Goal: Task Accomplishment & Management: Complete application form

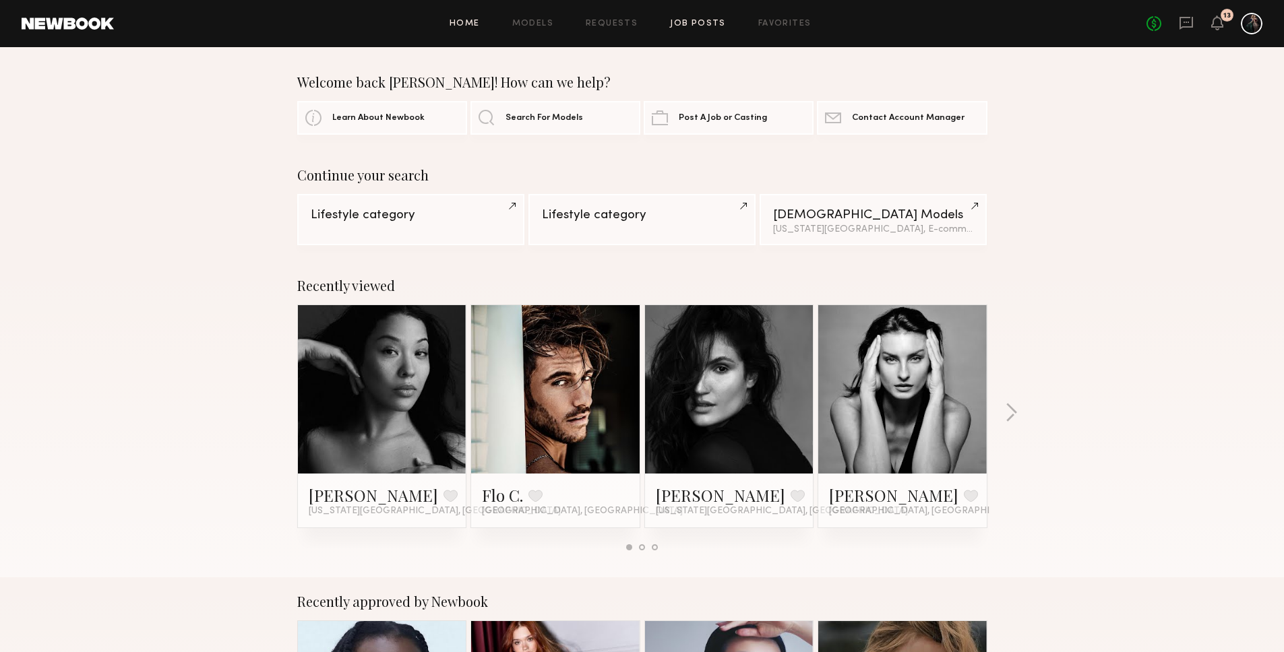
click at [700, 21] on link "Job Posts" at bounding box center [698, 24] width 56 height 9
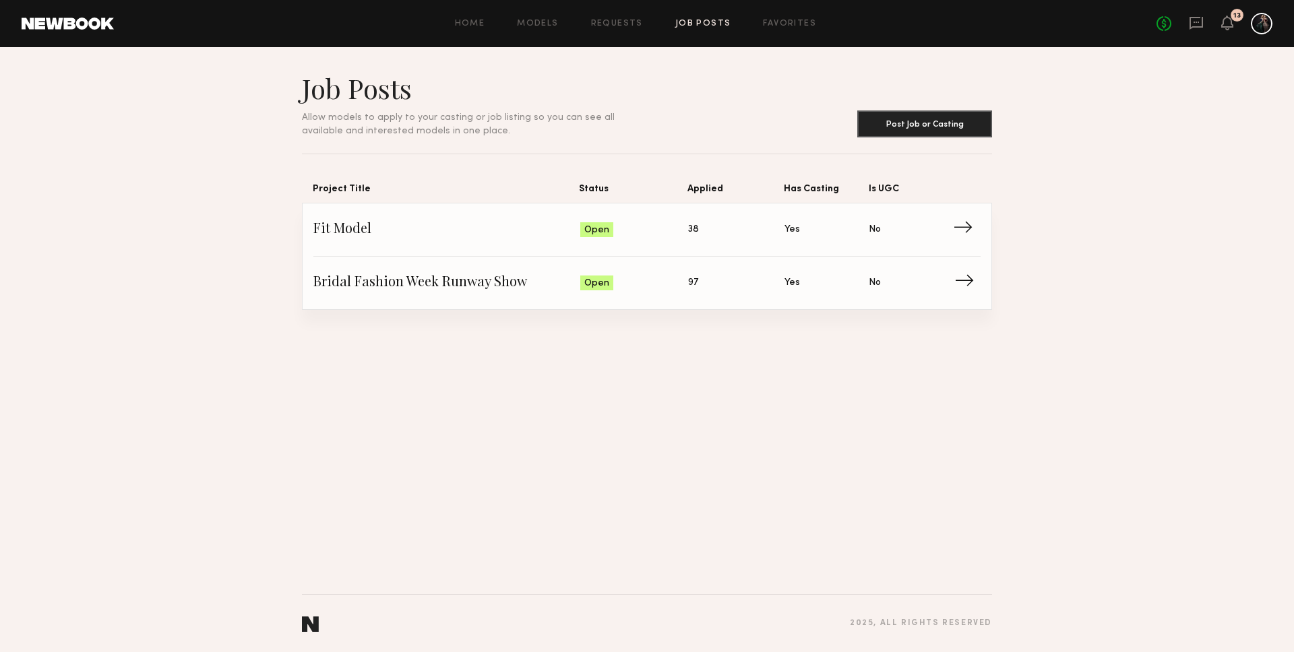
click at [385, 278] on span "Bridal Fashion Week Runway Show" at bounding box center [446, 283] width 267 height 20
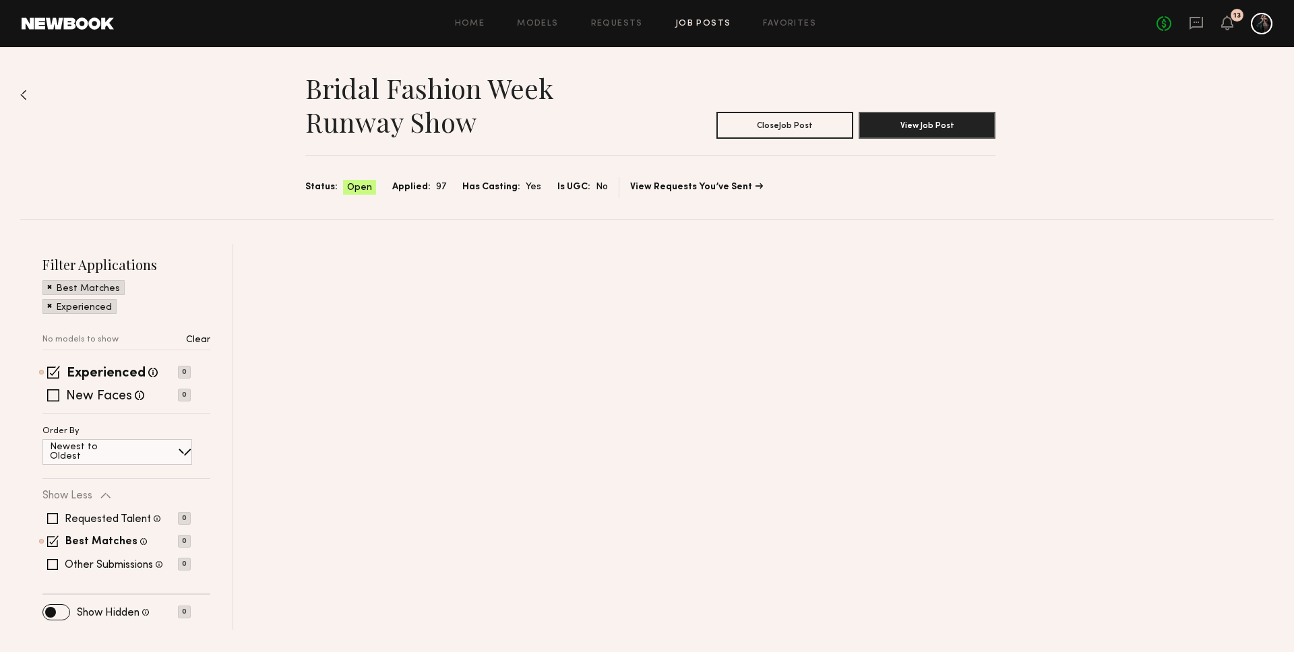
click at [385, 278] on div at bounding box center [753, 437] width 1041 height 386
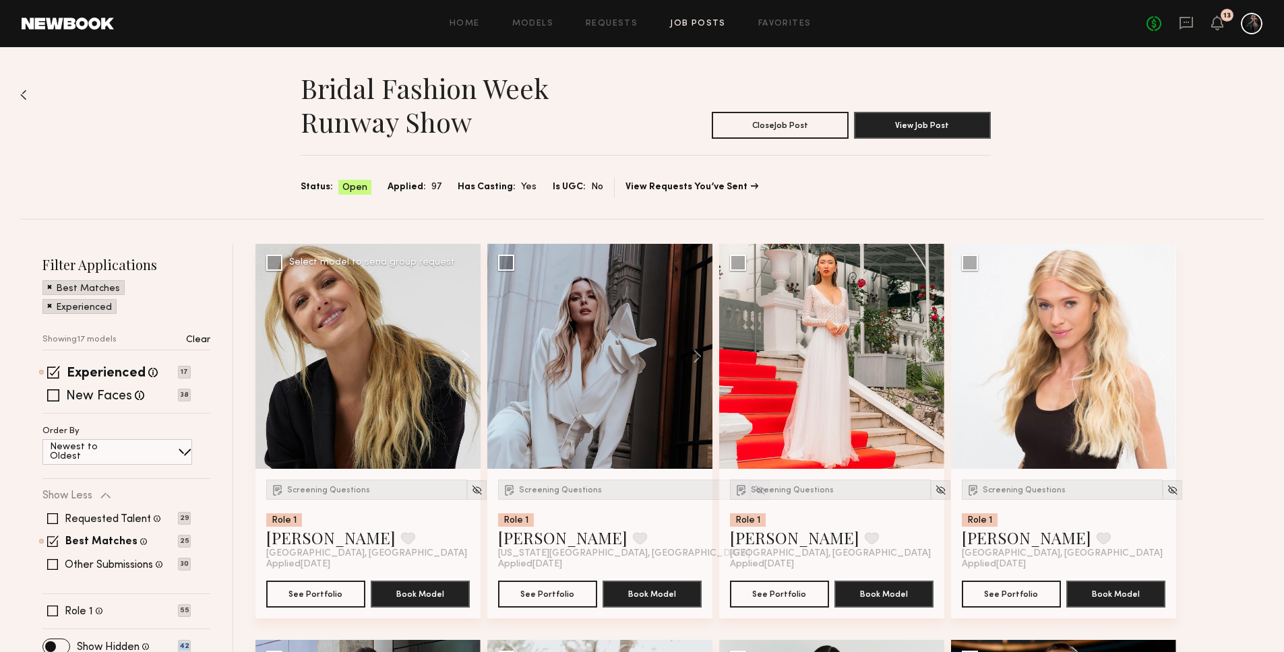
click at [373, 408] on div at bounding box center [367, 356] width 225 height 225
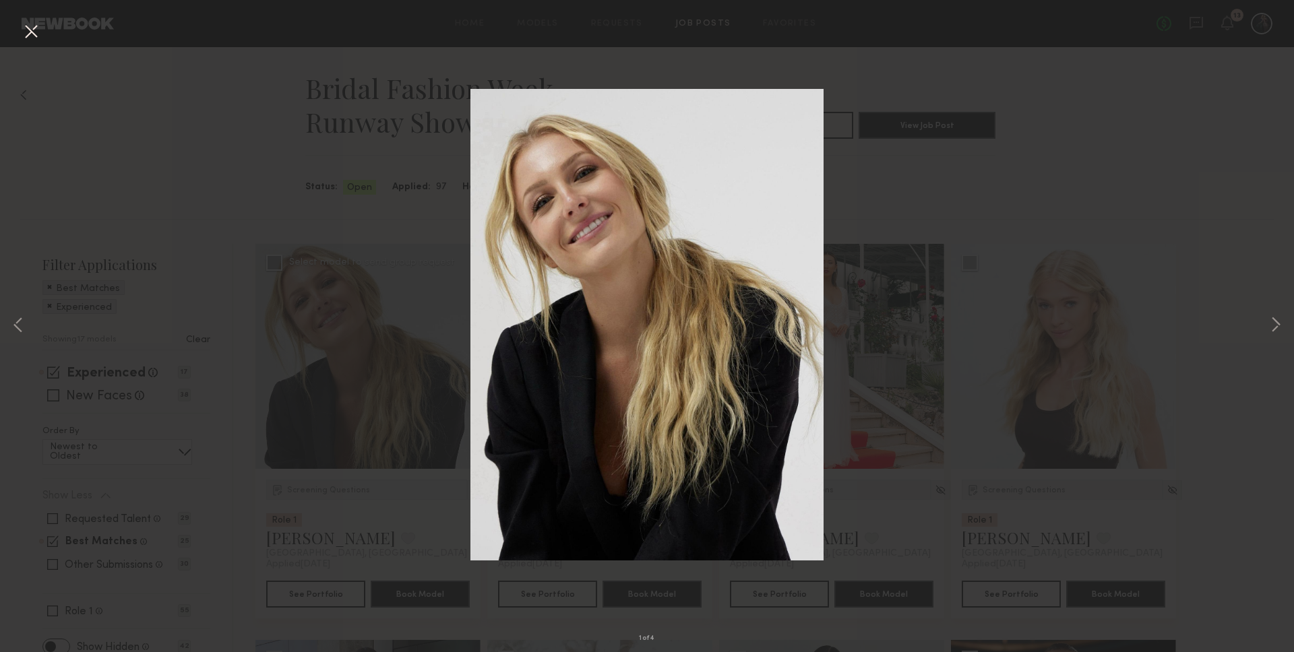
click at [373, 408] on div "1 of 4" at bounding box center [647, 326] width 1294 height 652
click at [331, 585] on div "1 of 4" at bounding box center [647, 326] width 1294 height 652
click at [317, 598] on div "1 of 4" at bounding box center [647, 326] width 1294 height 652
click at [421, 523] on div "1 of 4" at bounding box center [647, 326] width 1294 height 652
click at [26, 29] on button at bounding box center [31, 32] width 22 height 24
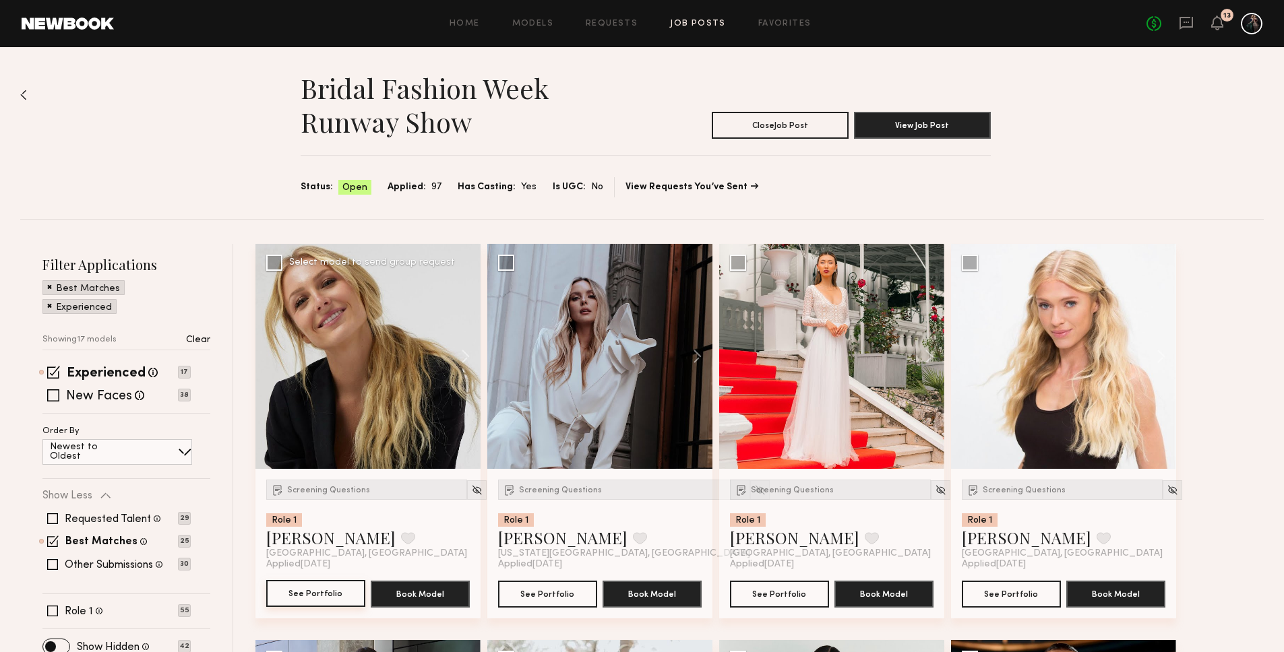
click at [310, 594] on button "See Portfolio" at bounding box center [315, 593] width 99 height 27
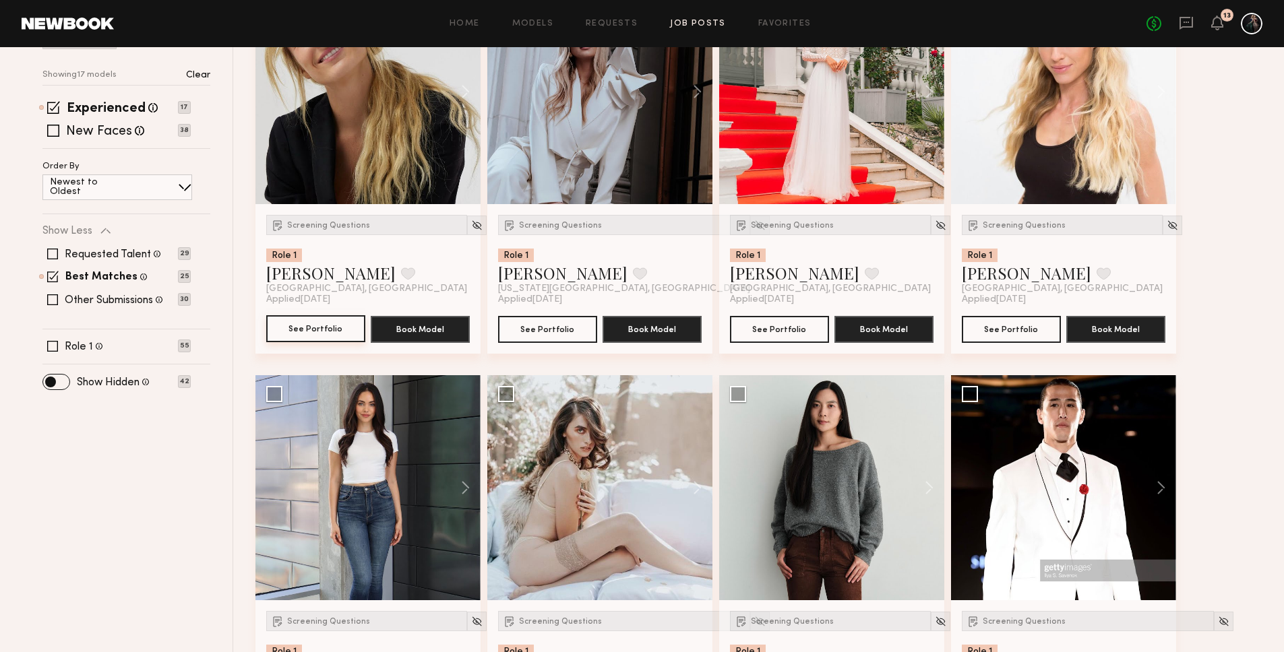
scroll to position [77, 0]
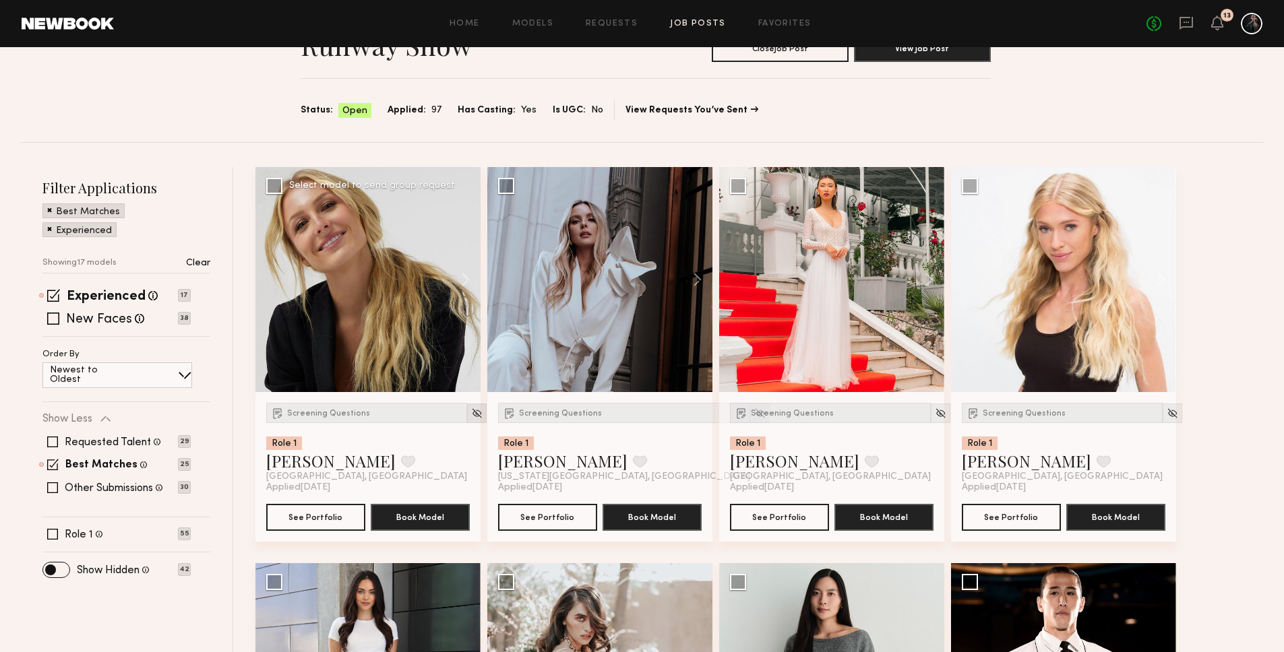
click at [471, 415] on img at bounding box center [476, 413] width 11 height 11
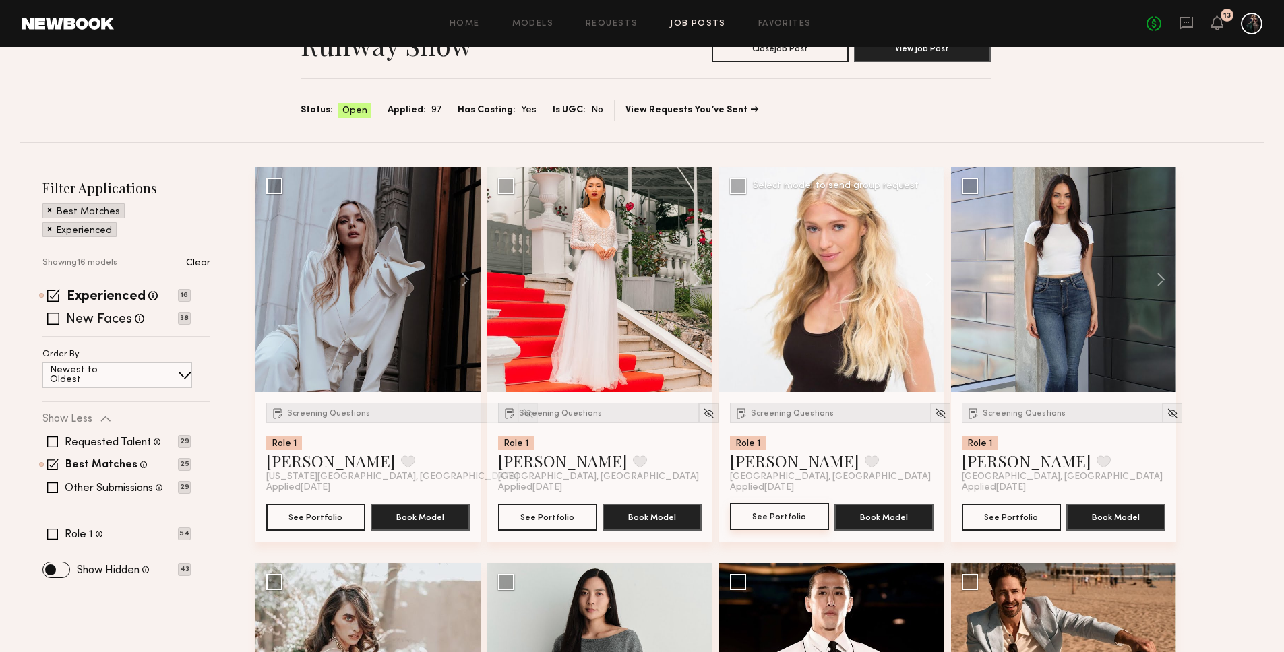
click at [793, 520] on button "See Portfolio" at bounding box center [779, 516] width 99 height 27
click at [935, 408] on img at bounding box center [940, 413] width 11 height 11
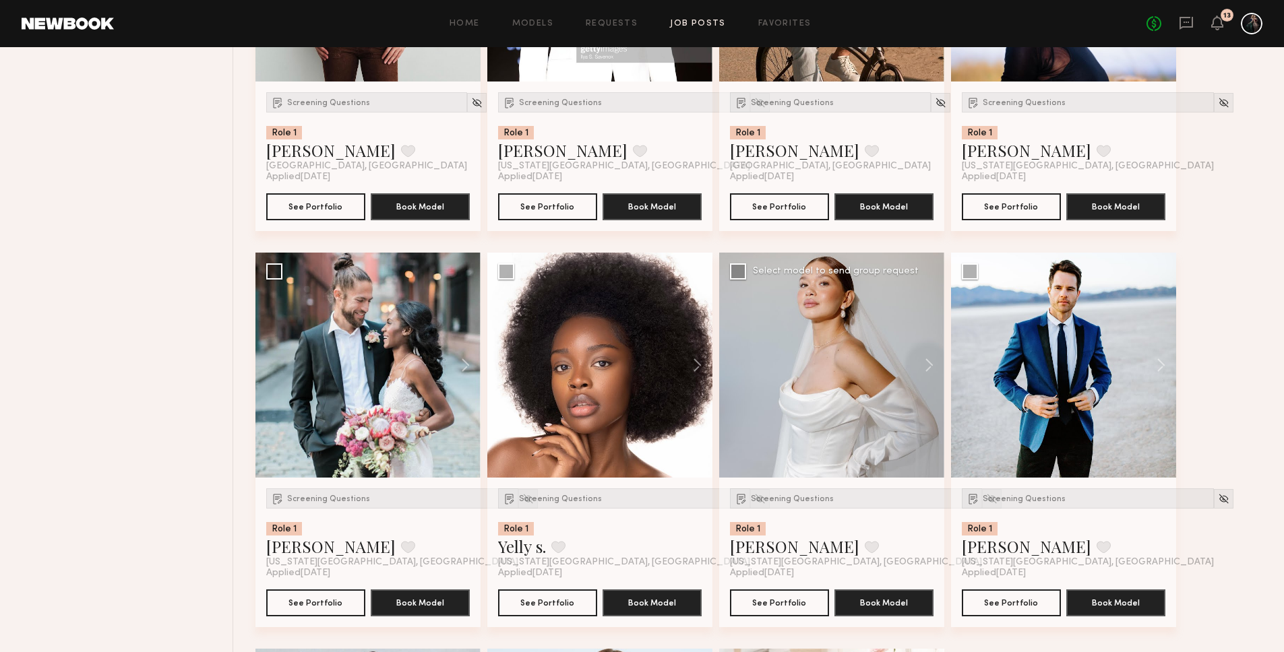
scroll to position [830, 0]
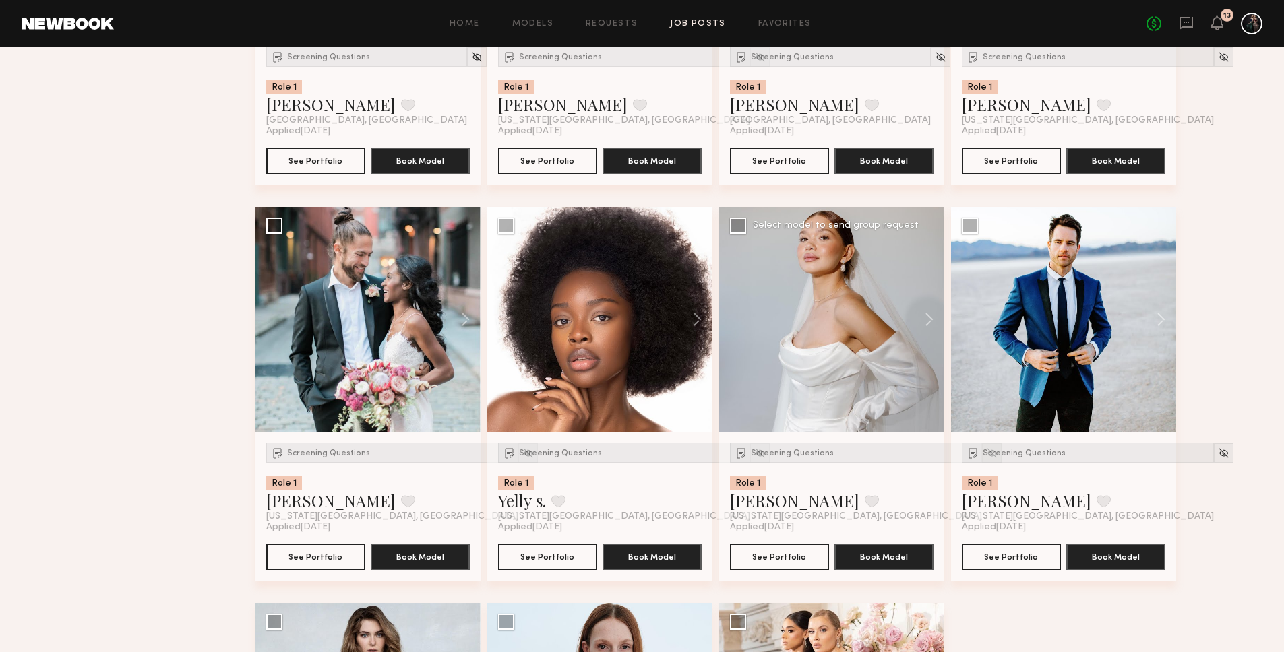
click at [986, 454] on img at bounding box center [991, 453] width 11 height 11
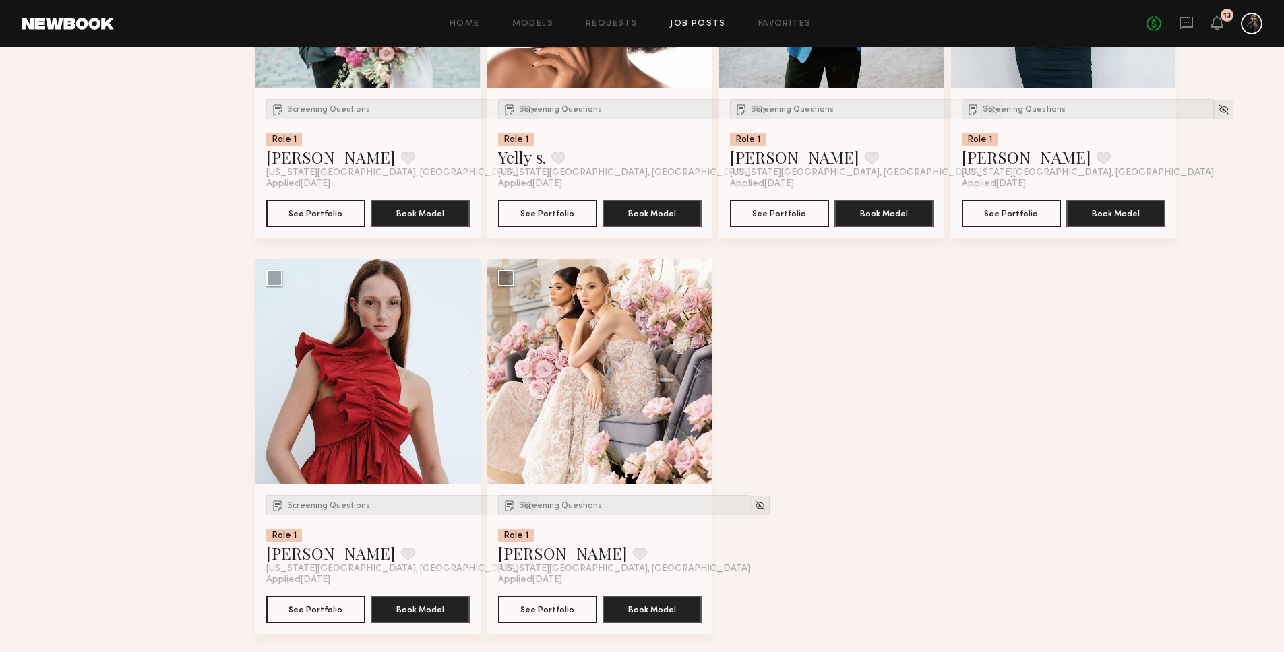
scroll to position [1177, 0]
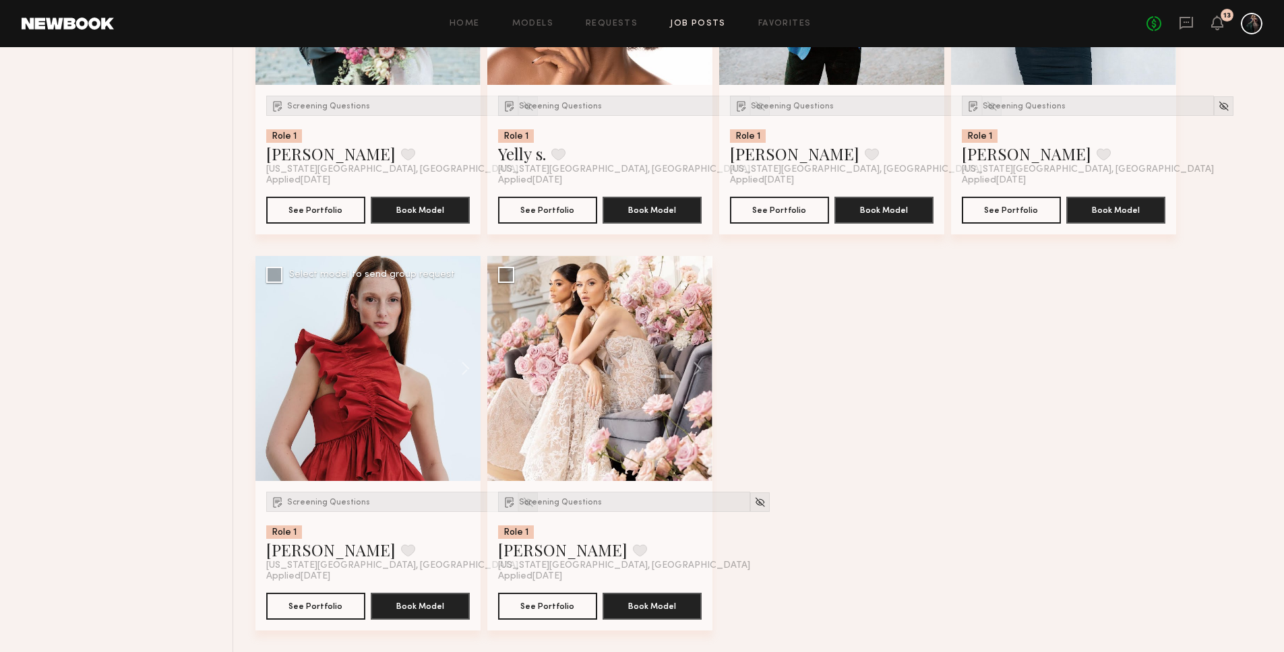
click at [518, 499] on div at bounding box center [528, 503] width 20 height 20
click at [522, 503] on img at bounding box center [527, 502] width 11 height 11
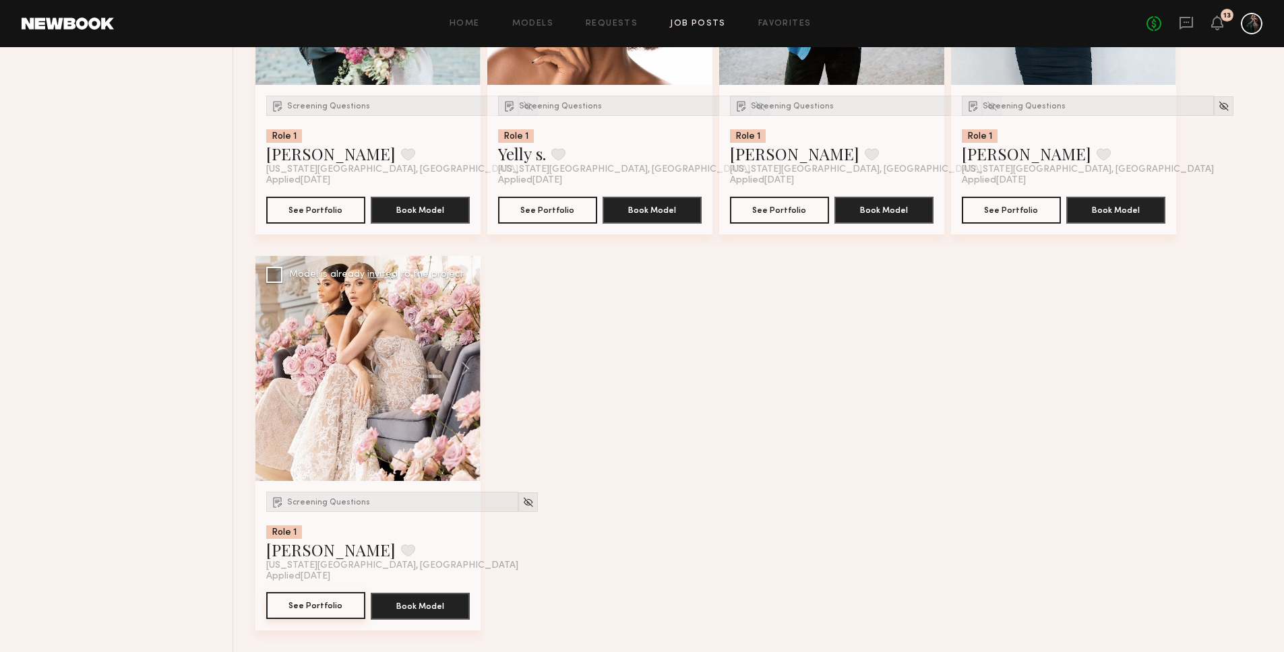
click at [330, 613] on button "See Portfolio" at bounding box center [315, 605] width 99 height 27
click at [518, 500] on div at bounding box center [528, 503] width 20 height 20
click at [522, 503] on img at bounding box center [527, 502] width 11 height 11
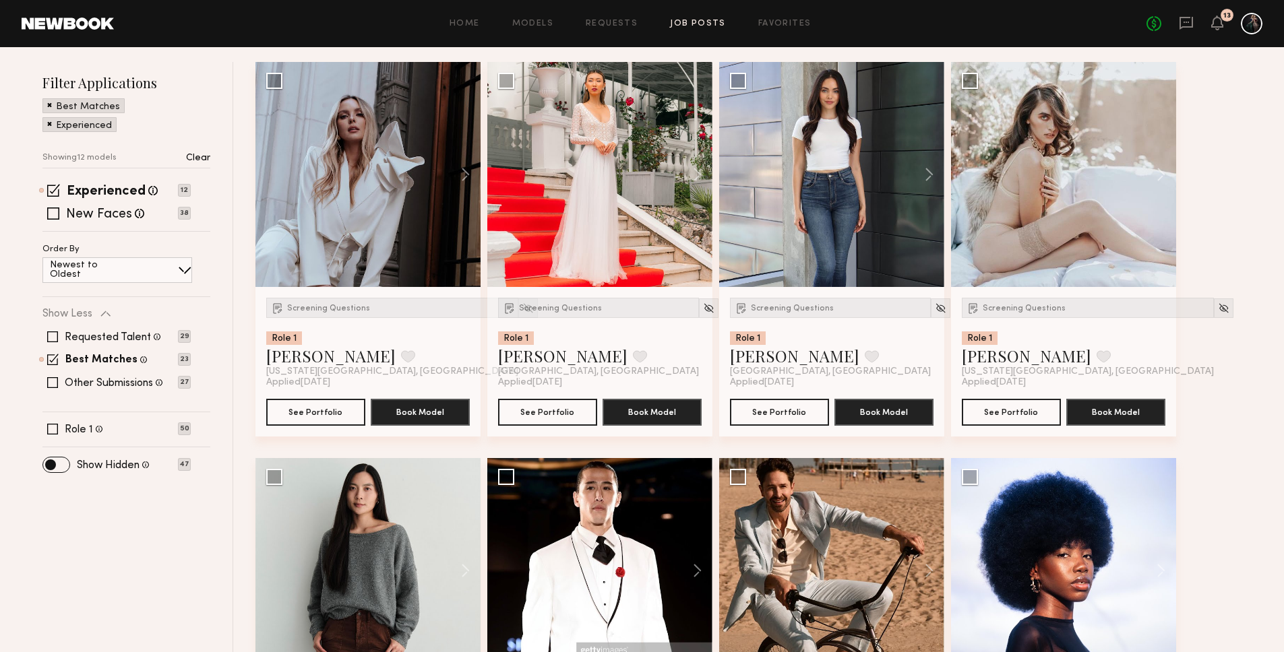
scroll to position [0, 0]
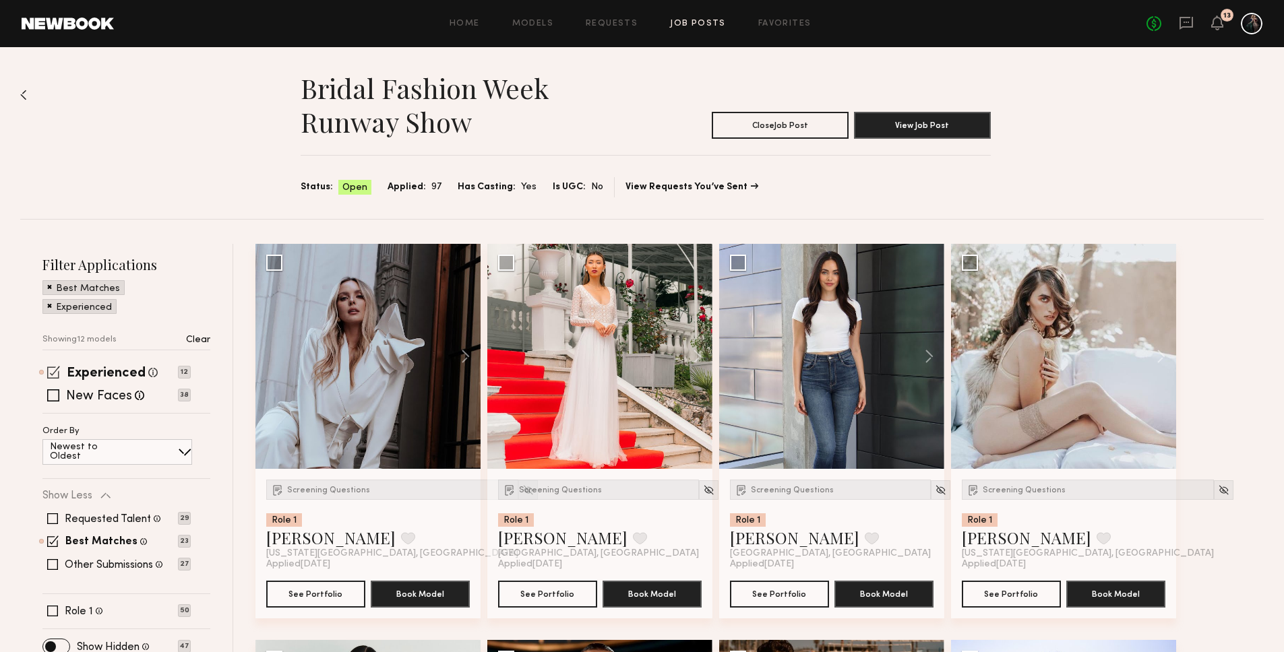
click at [52, 371] on span at bounding box center [53, 372] width 13 height 13
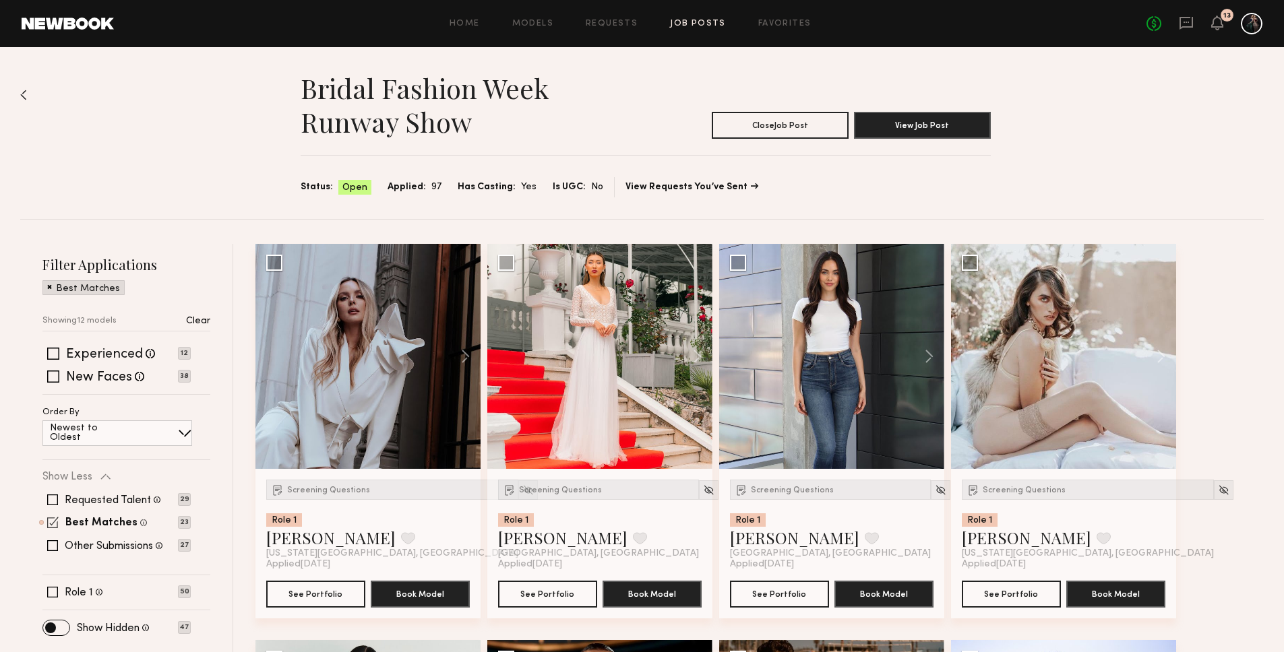
click at [54, 522] on span at bounding box center [52, 522] width 11 height 11
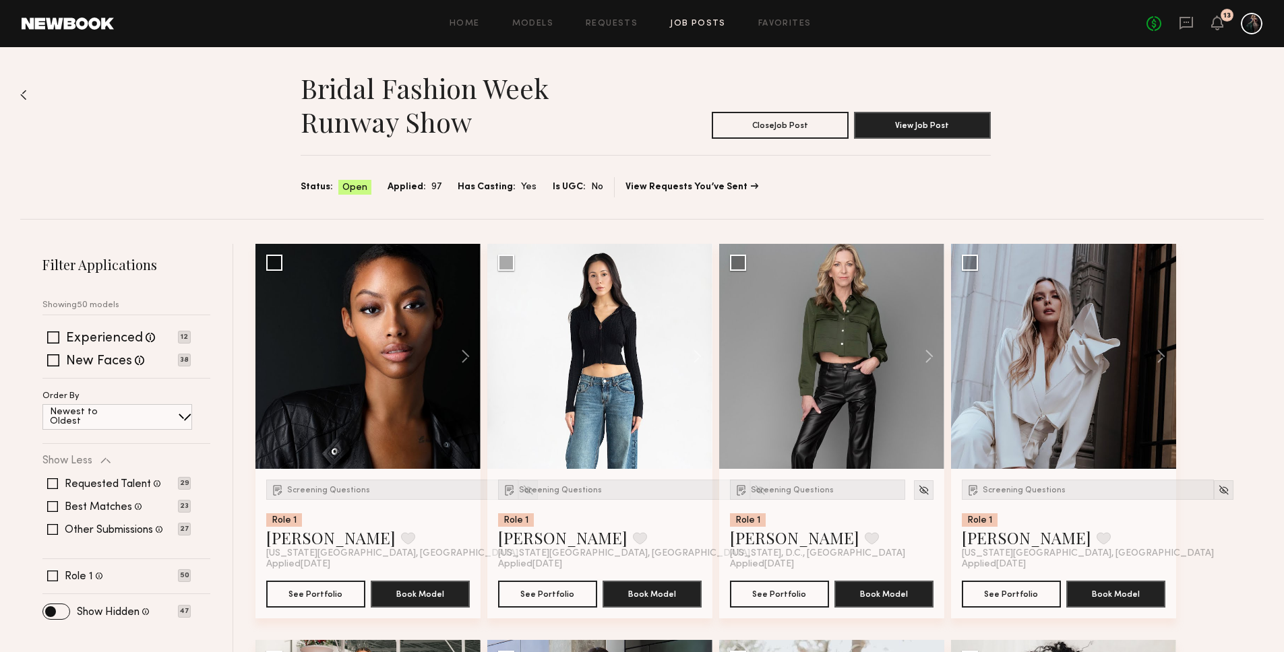
scroll to position [155, 0]
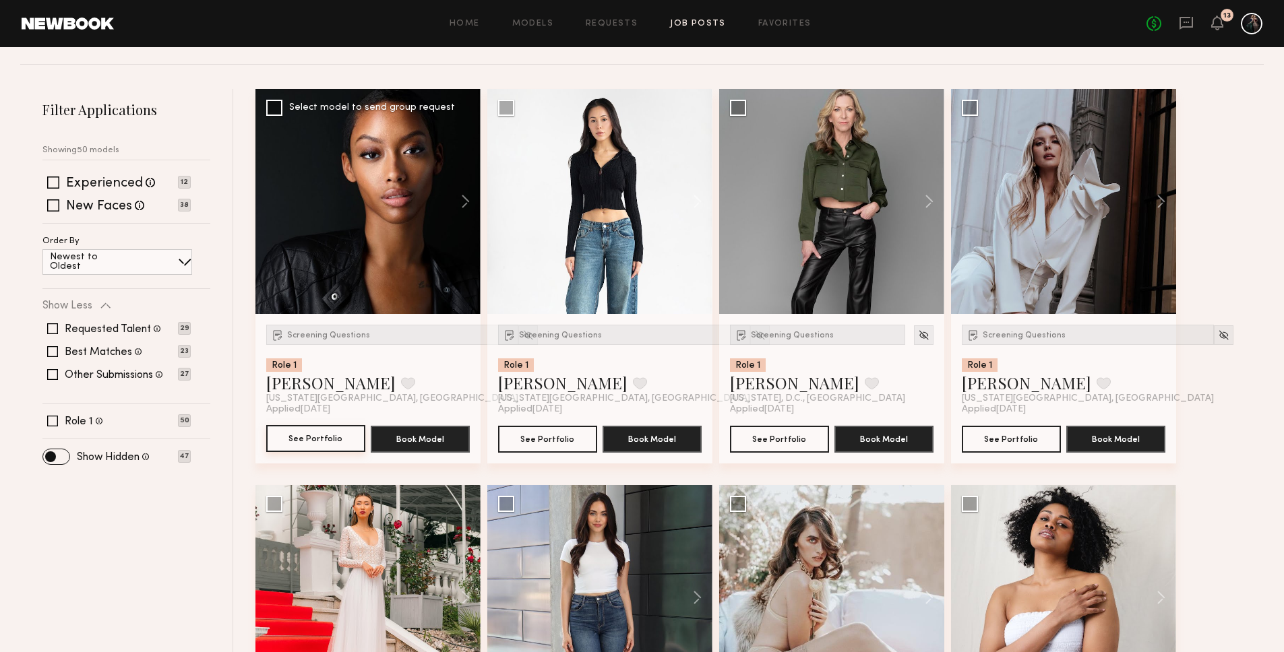
click at [325, 437] on button "See Portfolio" at bounding box center [315, 438] width 99 height 27
click at [542, 441] on button "See Portfolio" at bounding box center [547, 438] width 99 height 27
click at [754, 331] on img at bounding box center [759, 335] width 11 height 11
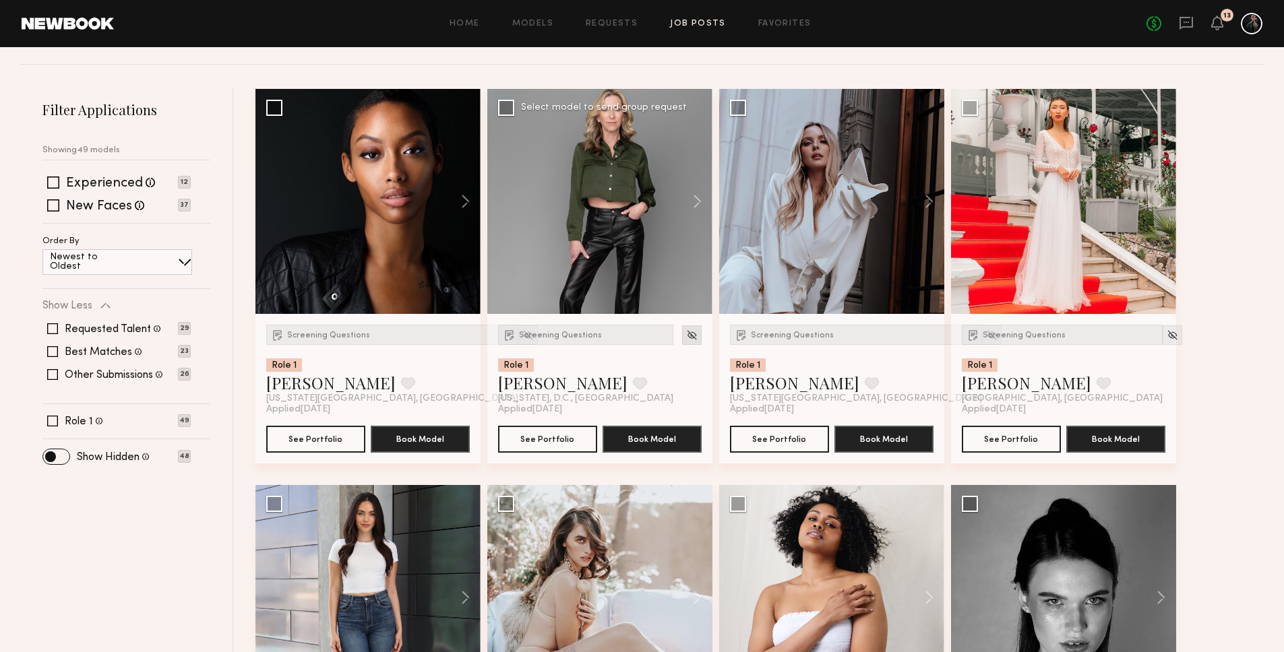
click at [694, 336] on img at bounding box center [691, 335] width 11 height 11
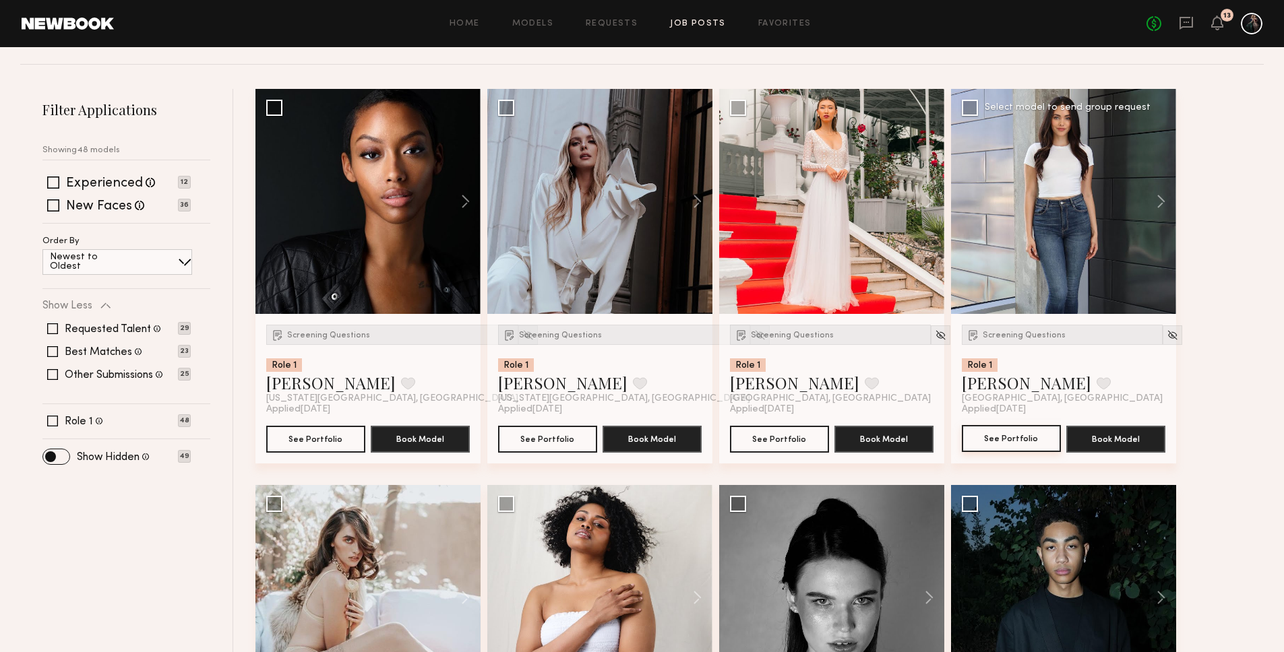
click at [1012, 442] on button "See Portfolio" at bounding box center [1011, 438] width 99 height 27
click at [1167, 337] on img at bounding box center [1172, 335] width 11 height 11
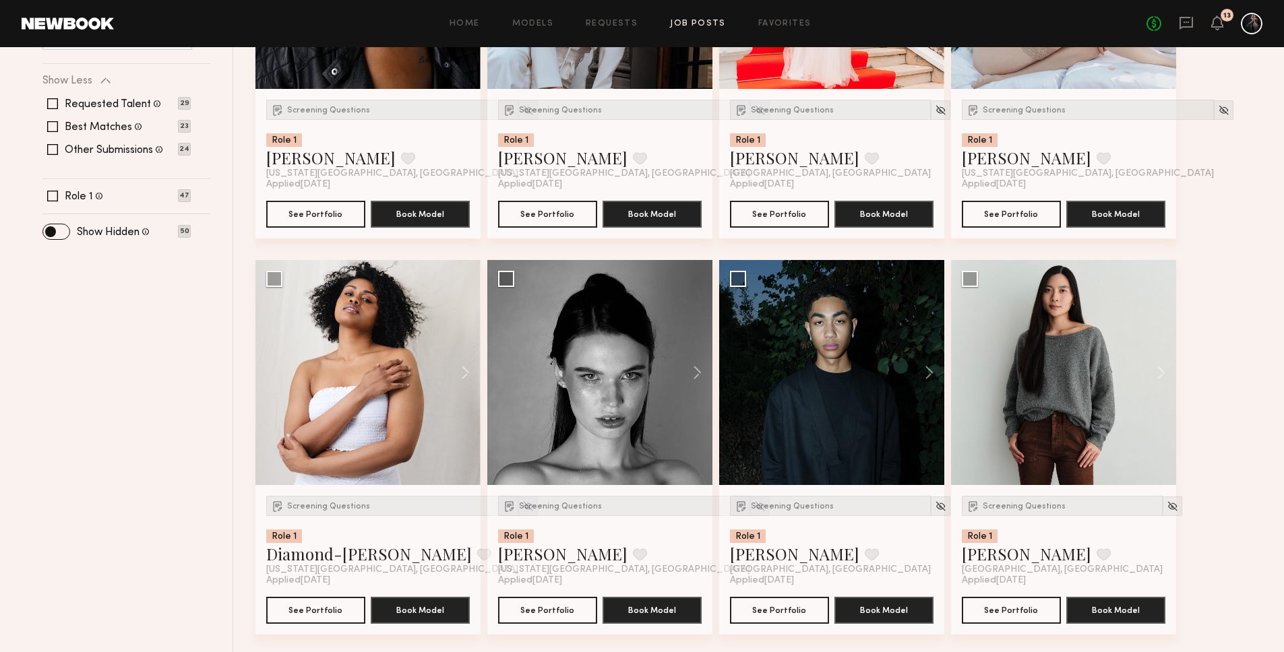
scroll to position [410, 0]
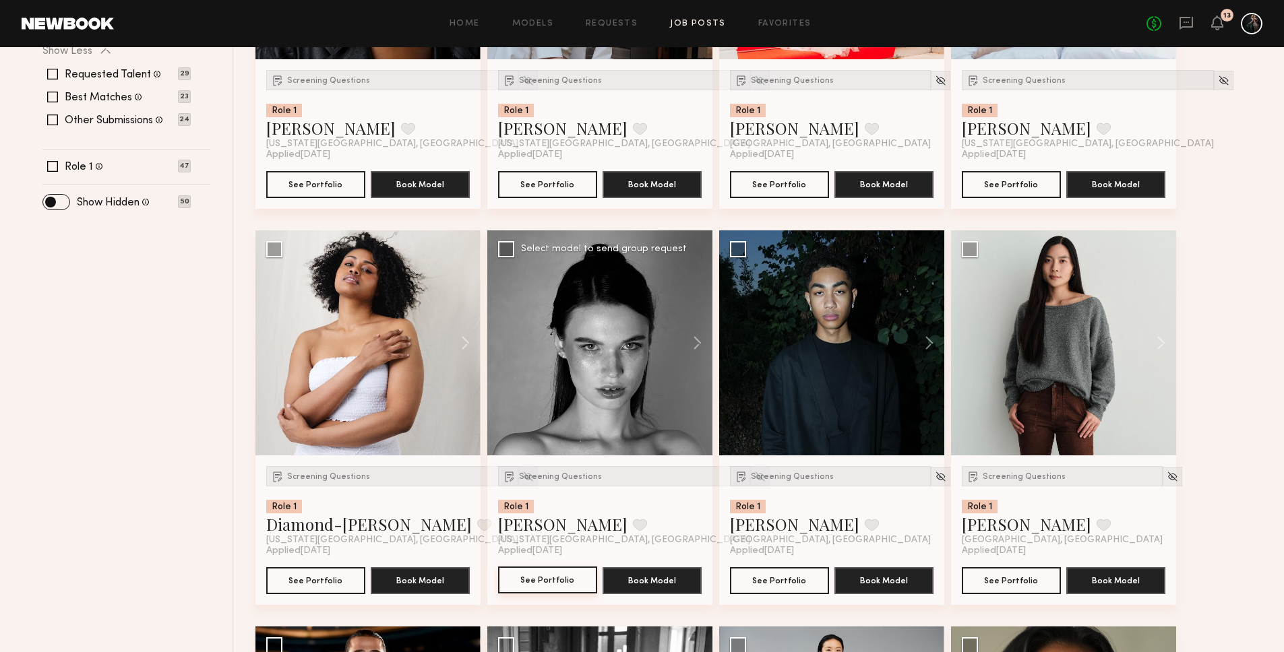
click at [565, 583] on button "See Portfolio" at bounding box center [547, 580] width 99 height 27
click at [754, 474] on img at bounding box center [759, 476] width 11 height 11
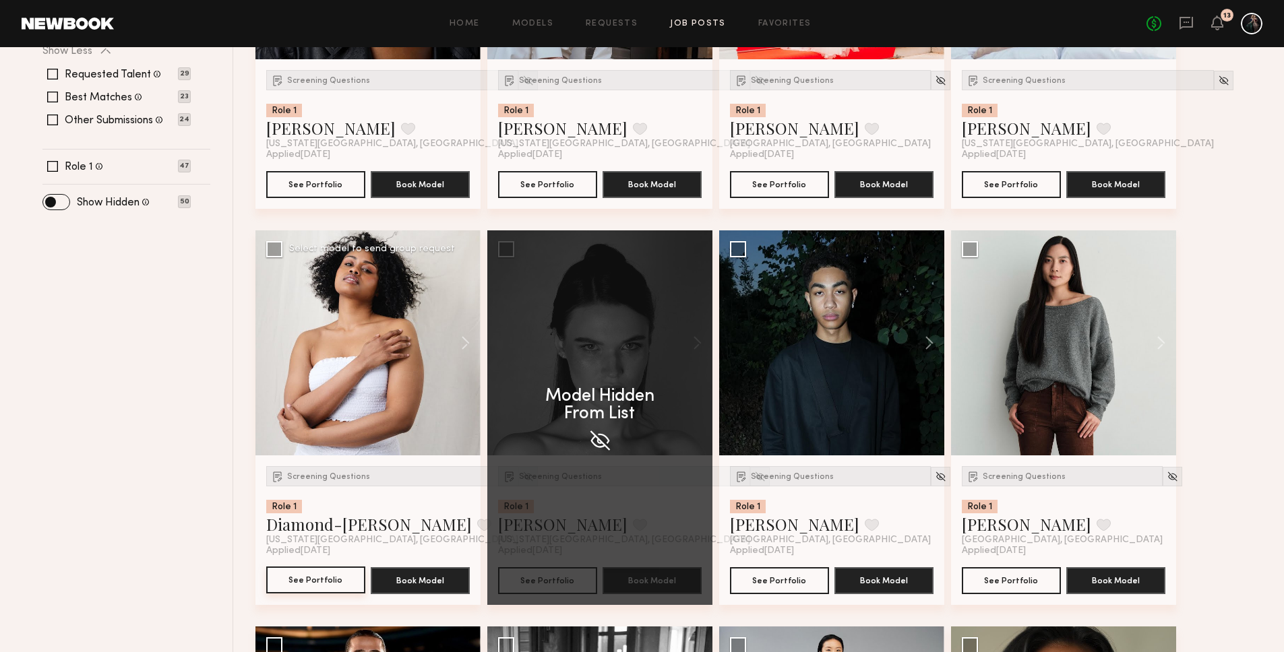
click at [311, 578] on button "See Portfolio" at bounding box center [315, 580] width 99 height 27
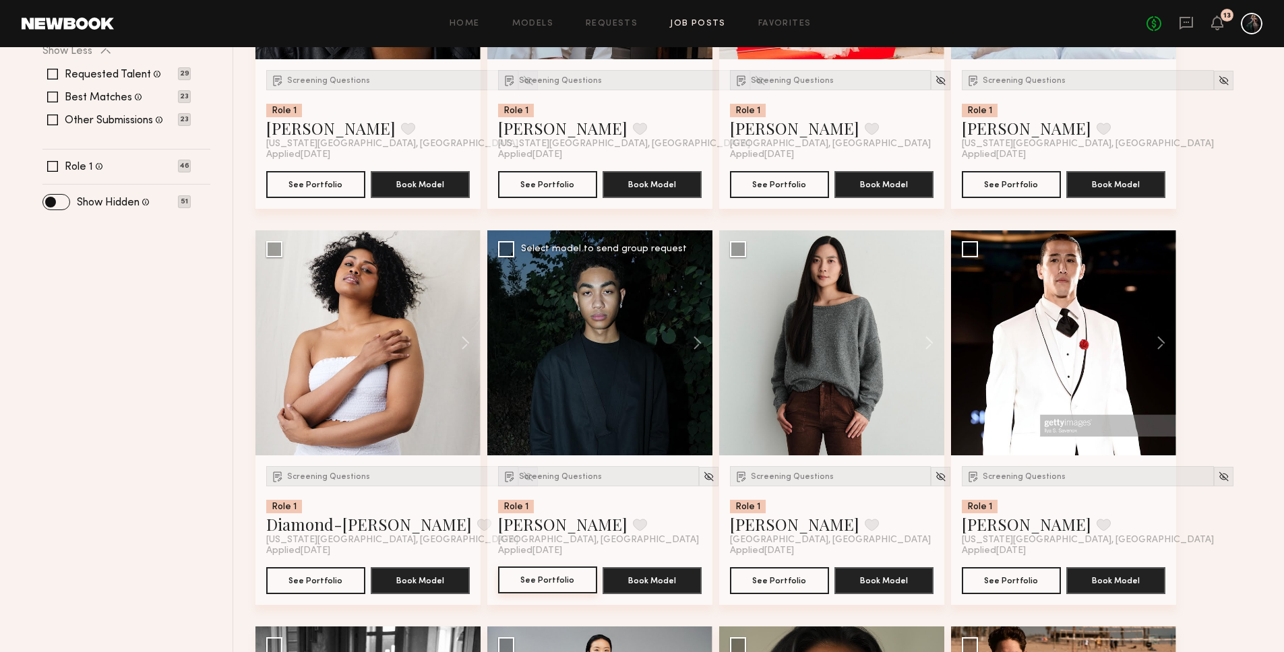
click at [549, 576] on button "See Portfolio" at bounding box center [547, 580] width 99 height 27
click at [789, 578] on button "See Portfolio" at bounding box center [779, 580] width 99 height 27
click at [933, 479] on div at bounding box center [941, 477] width 20 height 20
click at [935, 477] on img at bounding box center [940, 476] width 11 height 11
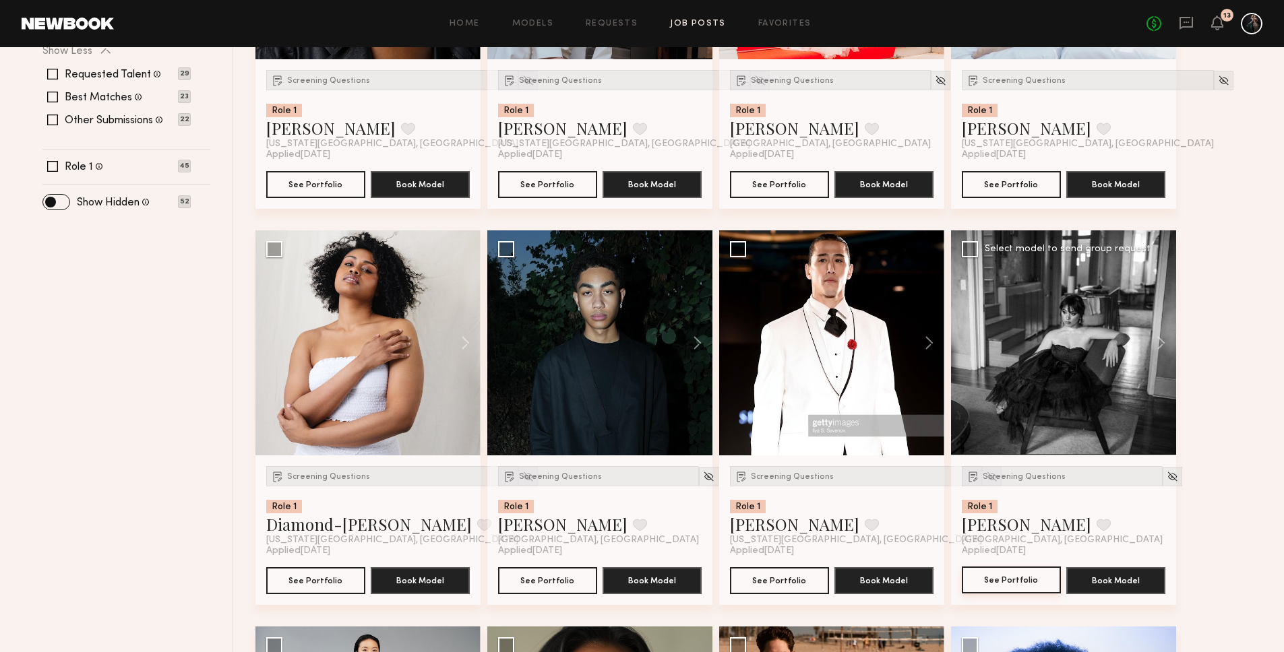
click at [1010, 584] on button "See Portfolio" at bounding box center [1011, 580] width 99 height 27
click at [1167, 475] on img at bounding box center [1172, 476] width 11 height 11
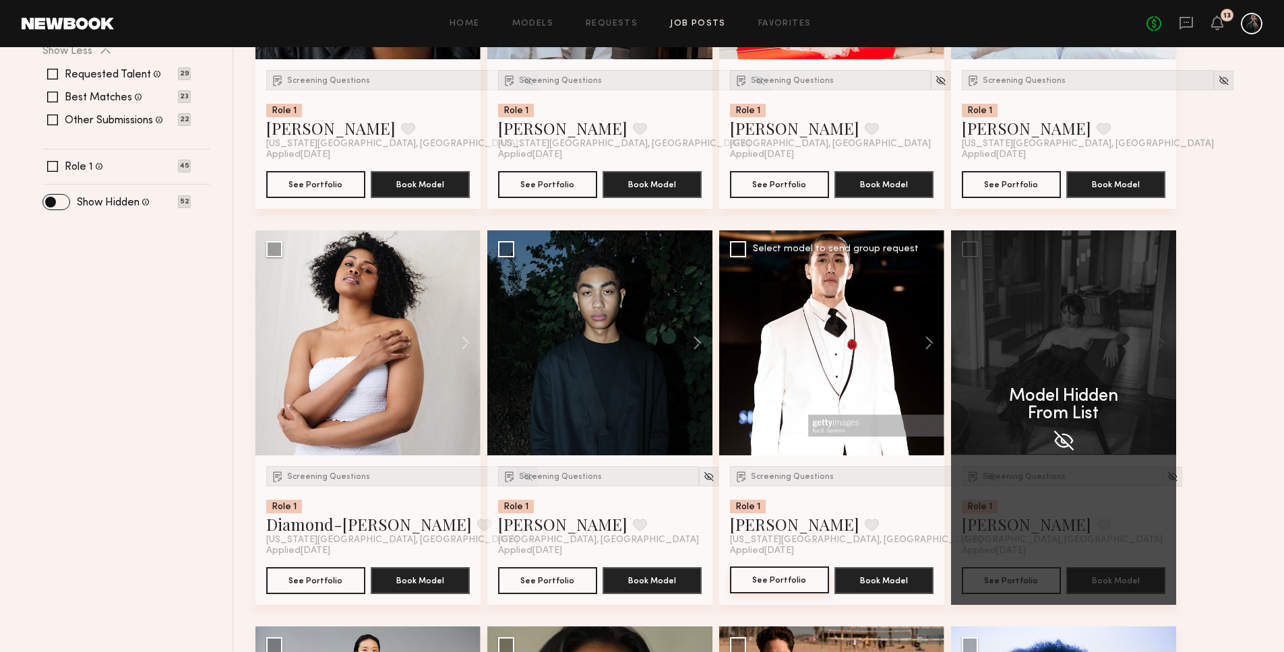
click at [791, 585] on button "See Portfolio" at bounding box center [779, 580] width 99 height 27
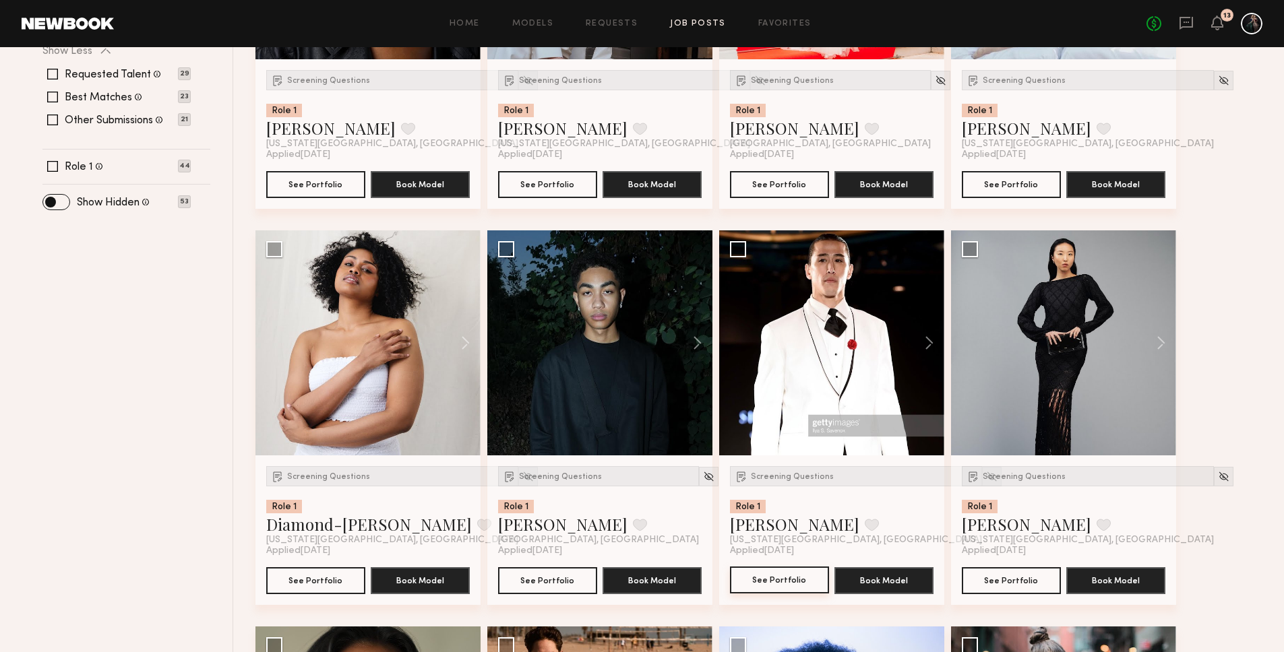
scroll to position [435, 0]
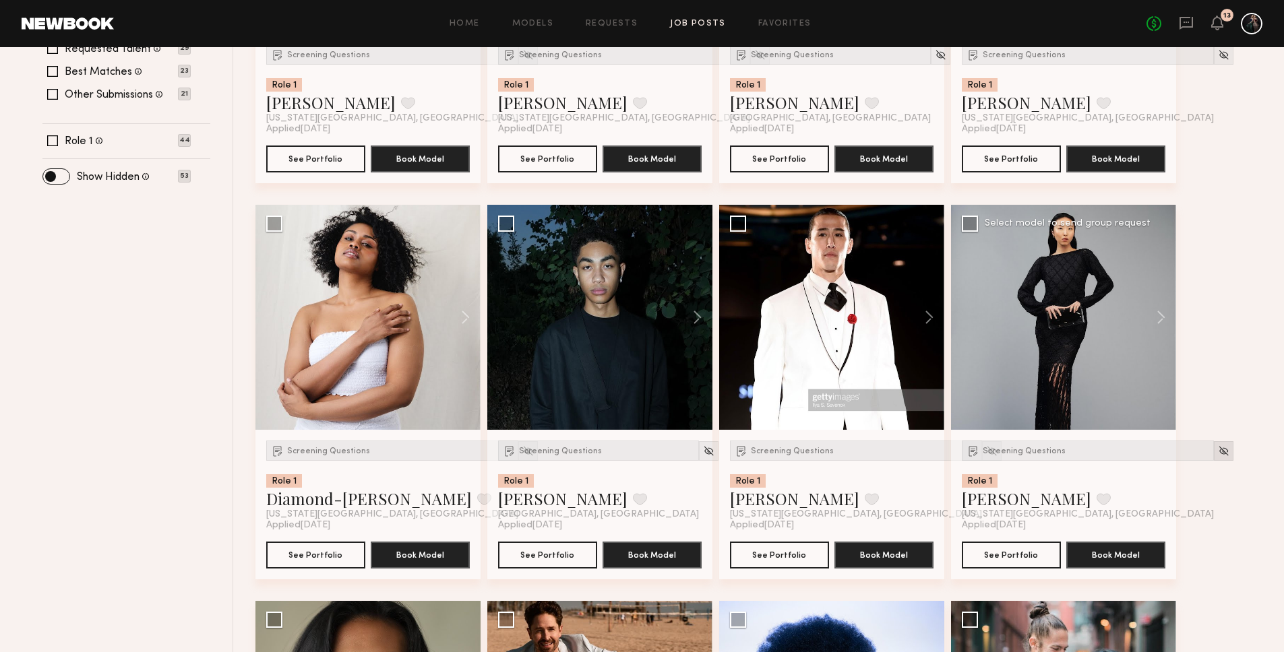
click at [1218, 451] on img at bounding box center [1223, 451] width 11 height 11
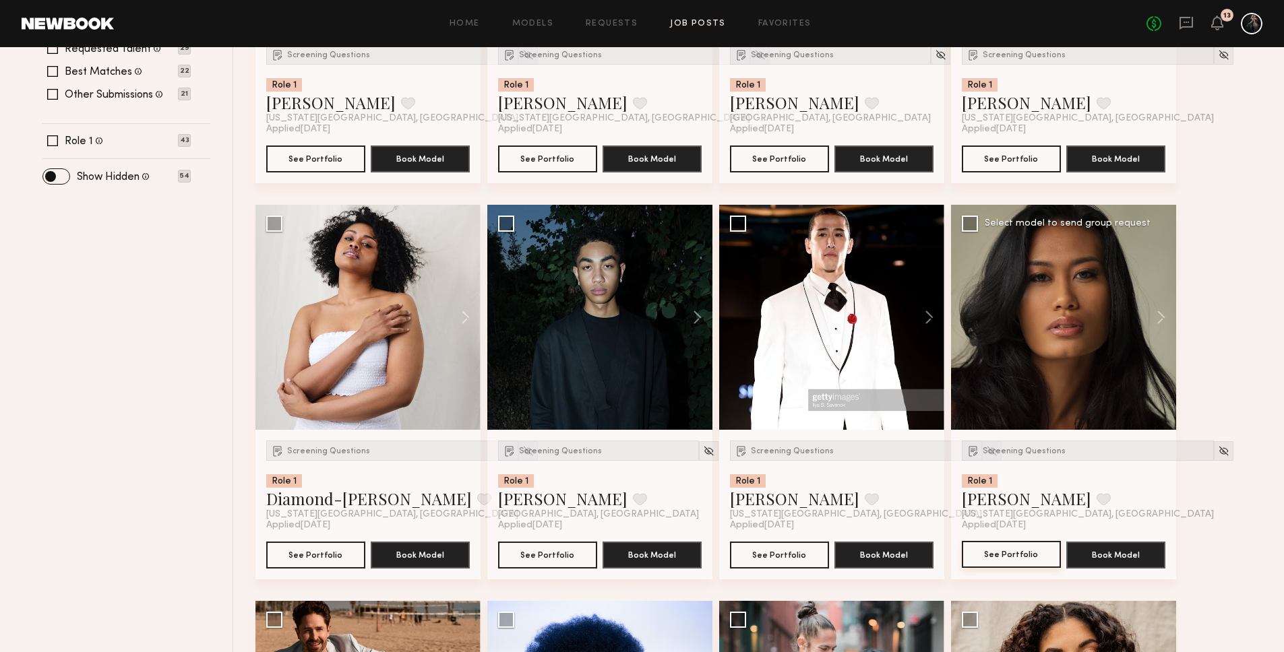
click at [1005, 552] on button "See Portfolio" at bounding box center [1011, 554] width 99 height 27
click at [1218, 452] on img at bounding box center [1223, 451] width 11 height 11
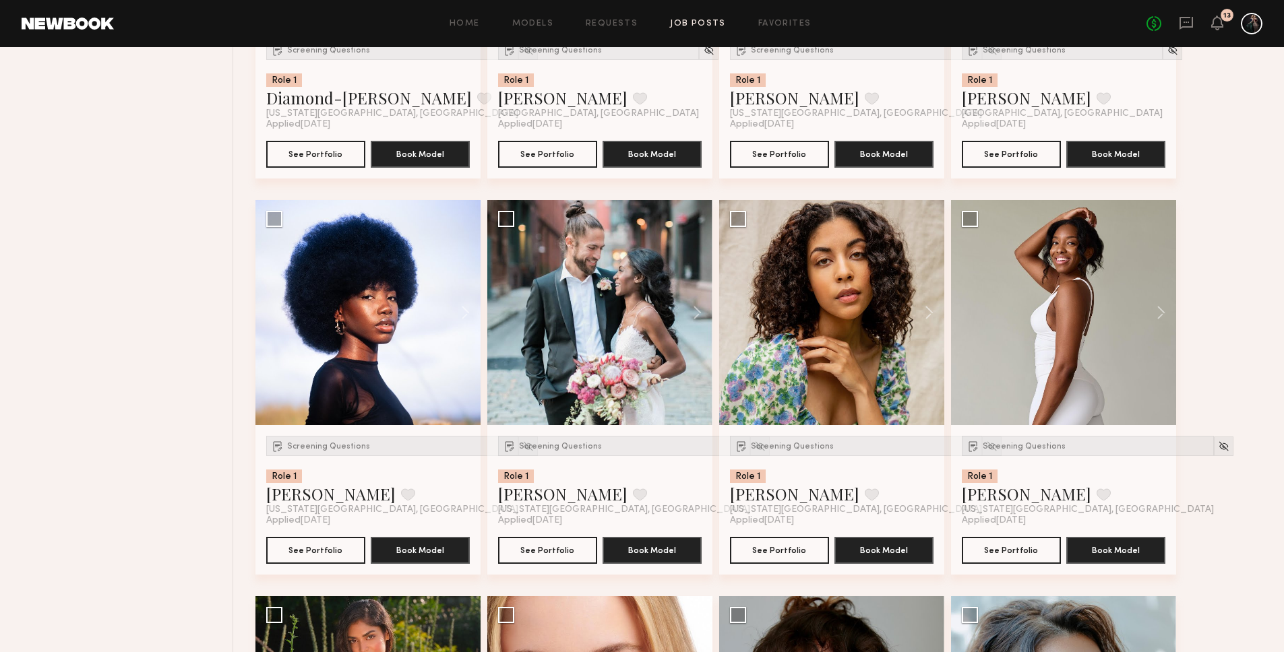
scroll to position [893, 0]
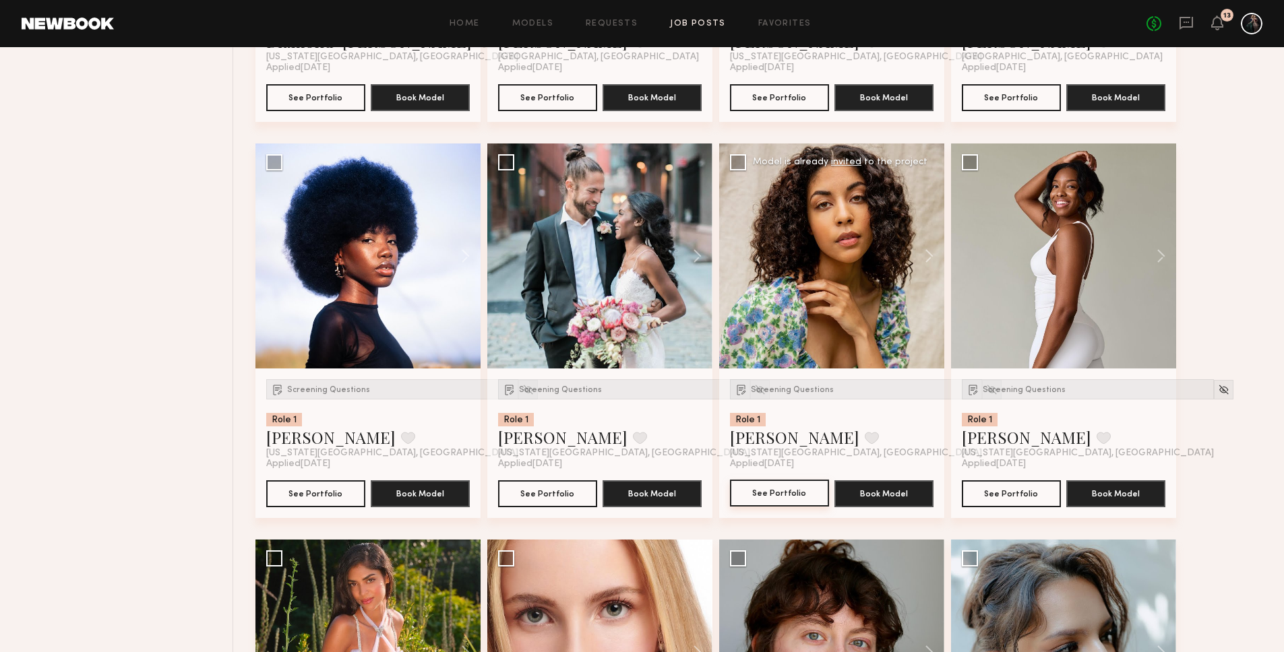
click at [791, 489] on button "See Portfolio" at bounding box center [779, 493] width 99 height 27
click at [982, 388] on div at bounding box center [992, 390] width 20 height 20
click at [986, 390] on img at bounding box center [991, 389] width 11 height 11
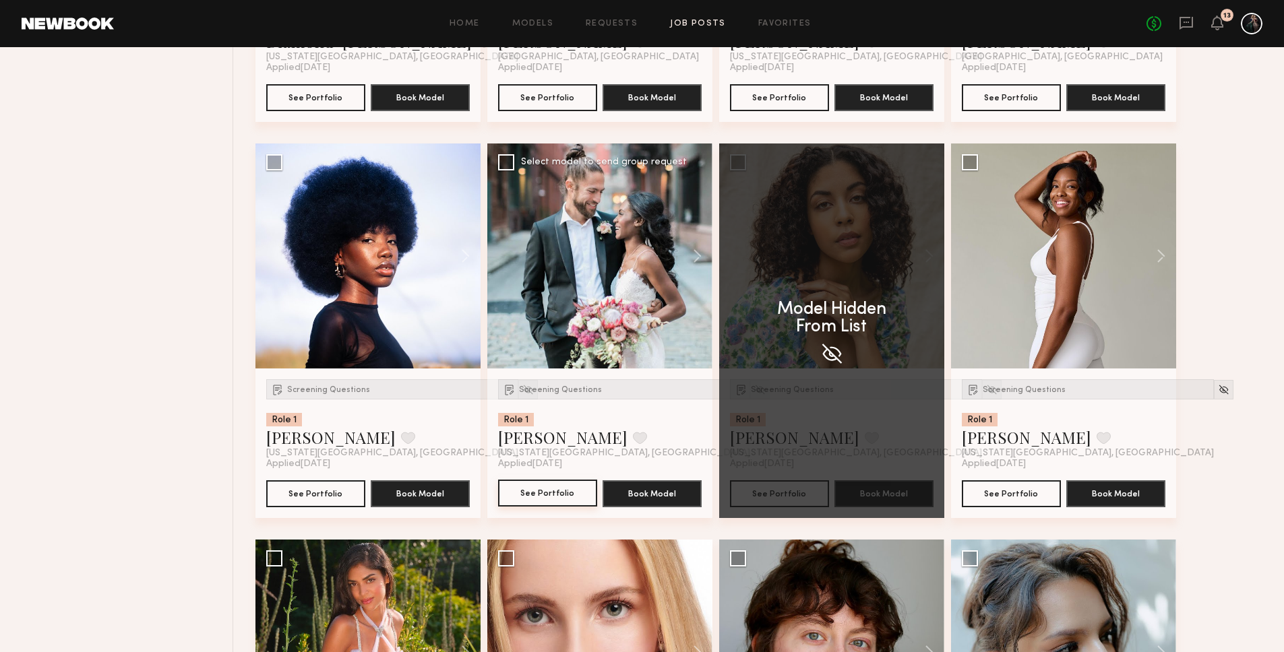
click at [549, 498] on button "See Portfolio" at bounding box center [547, 493] width 99 height 27
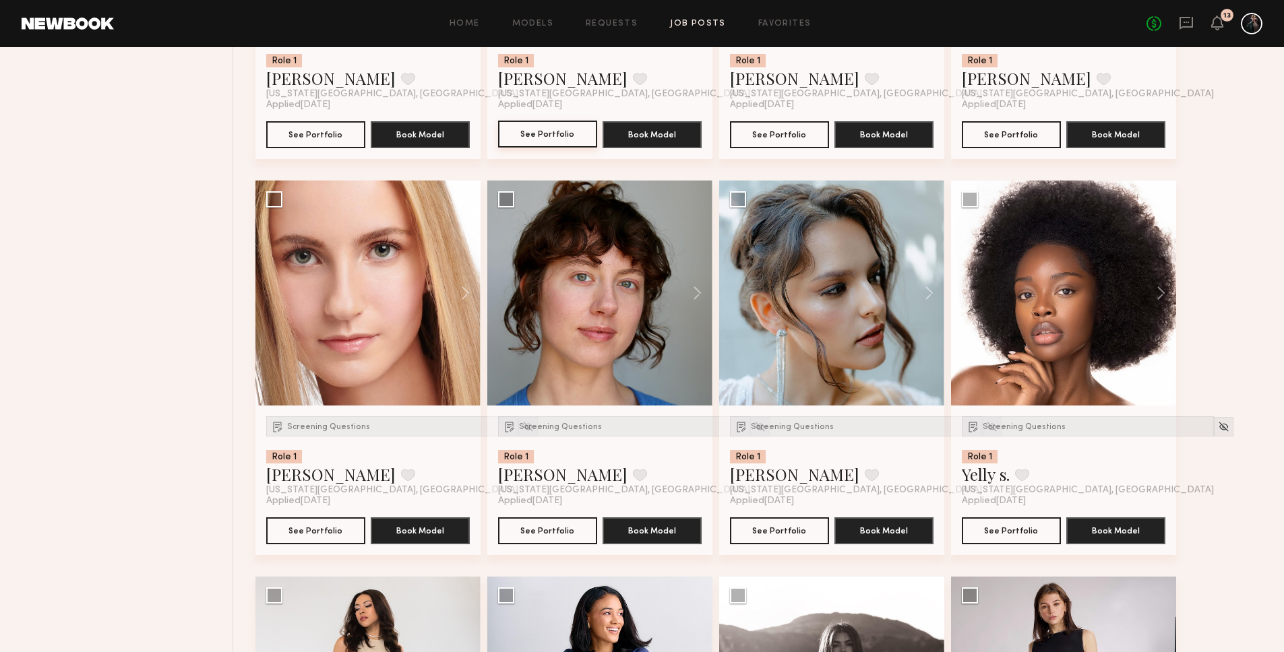
scroll to position [1309, 0]
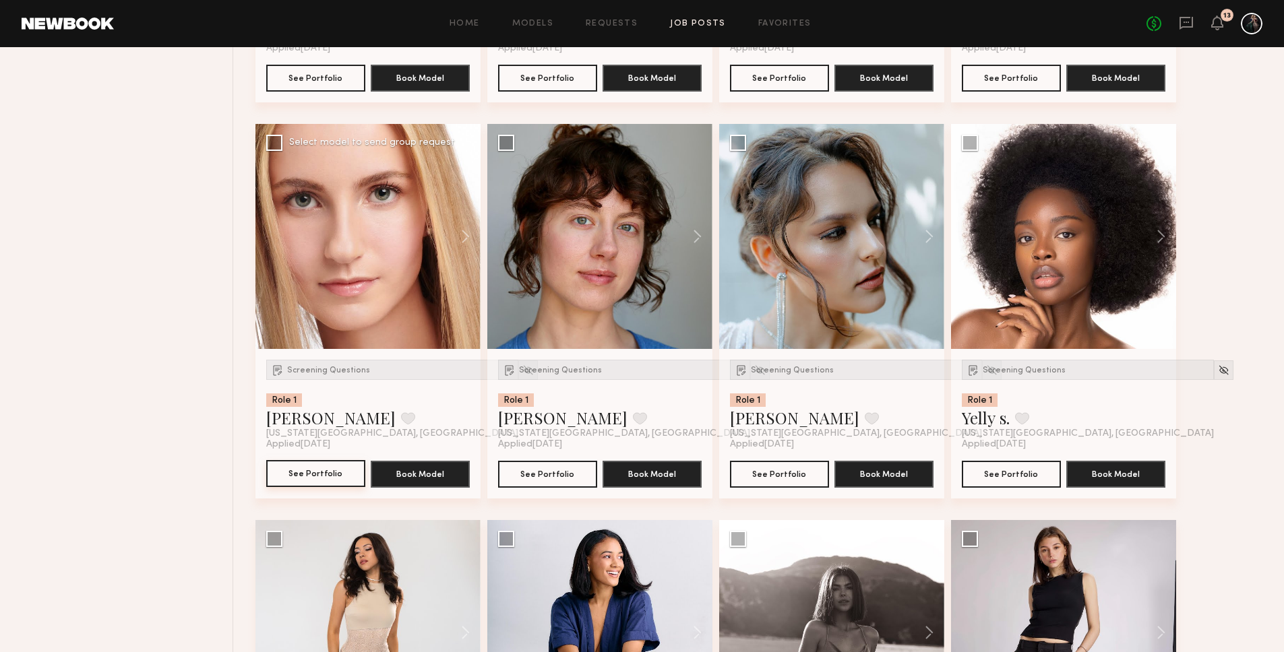
click at [335, 470] on button "See Portfolio" at bounding box center [315, 473] width 99 height 27
click at [518, 370] on div at bounding box center [528, 371] width 20 height 20
click at [754, 370] on img at bounding box center [759, 370] width 11 height 11
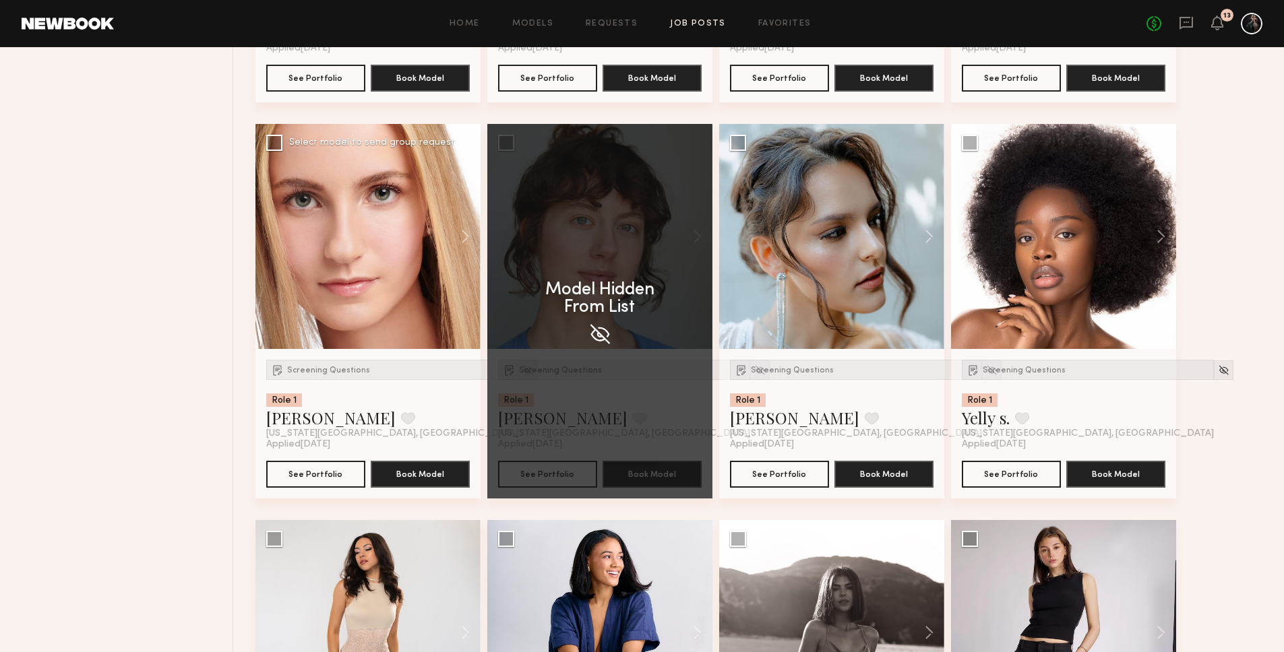
click at [522, 369] on img at bounding box center [527, 370] width 11 height 11
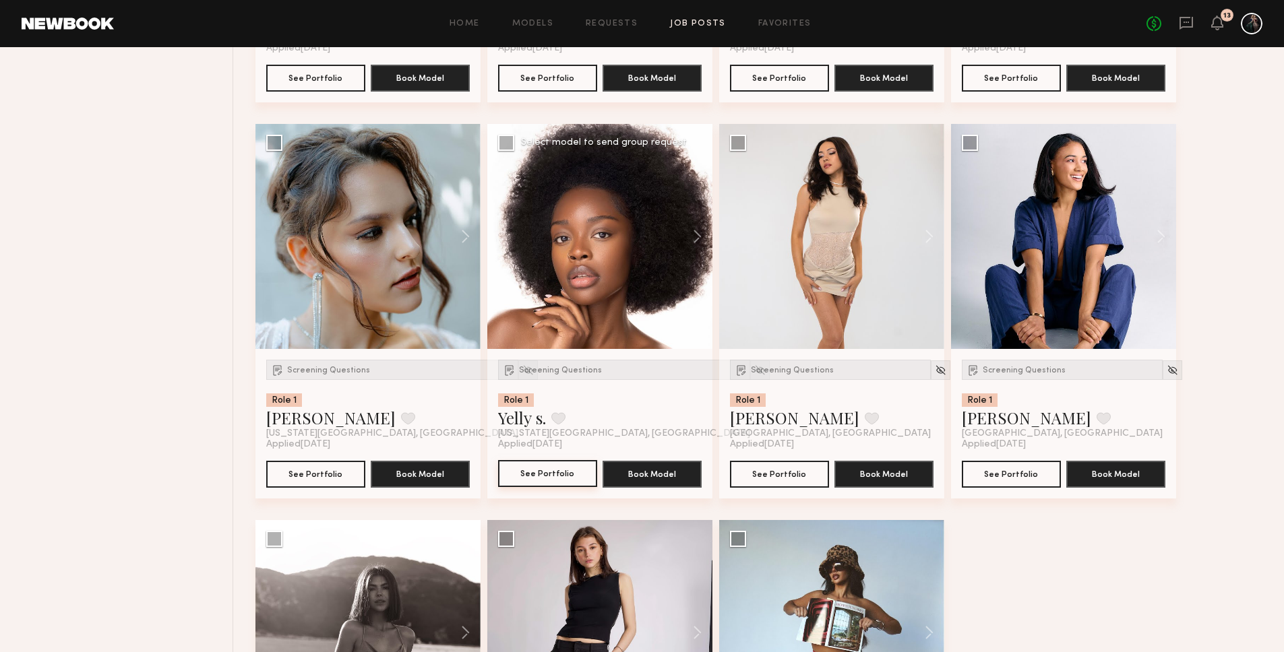
click at [547, 473] on button "See Portfolio" at bounding box center [547, 473] width 99 height 27
click at [754, 369] on img at bounding box center [759, 370] width 11 height 11
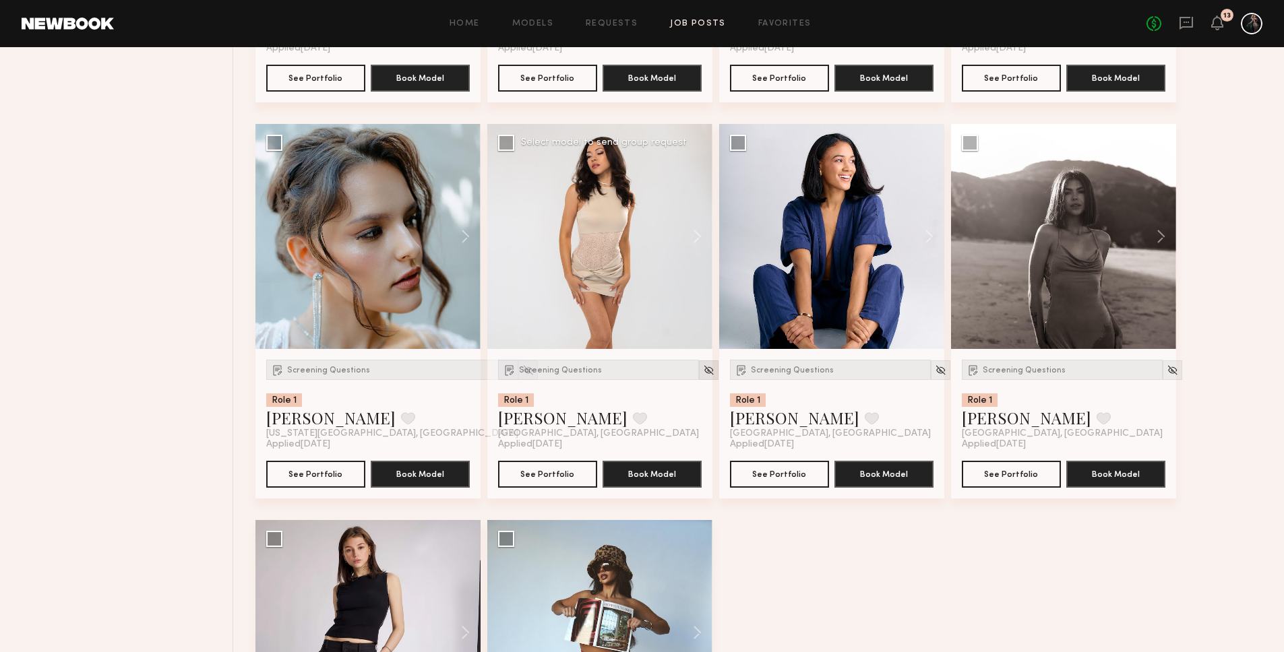
click at [703, 365] on img at bounding box center [708, 370] width 11 height 11
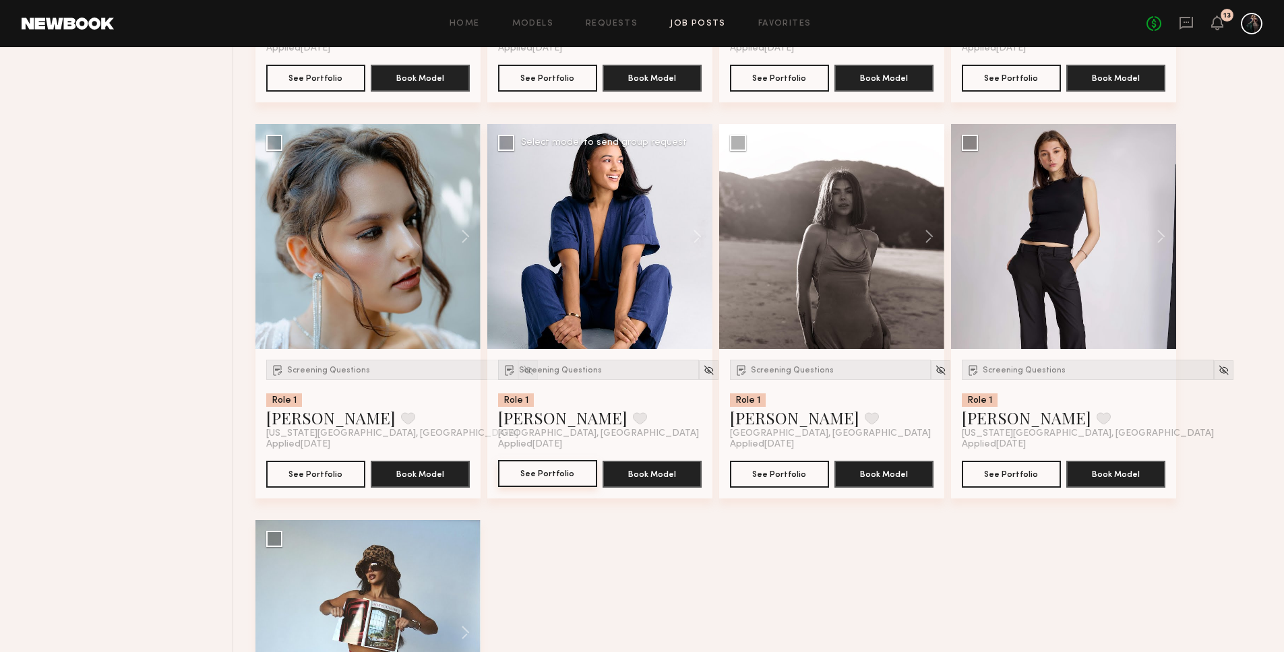
click at [566, 477] on button "See Portfolio" at bounding box center [547, 473] width 99 height 27
click at [703, 367] on img at bounding box center [708, 370] width 11 height 11
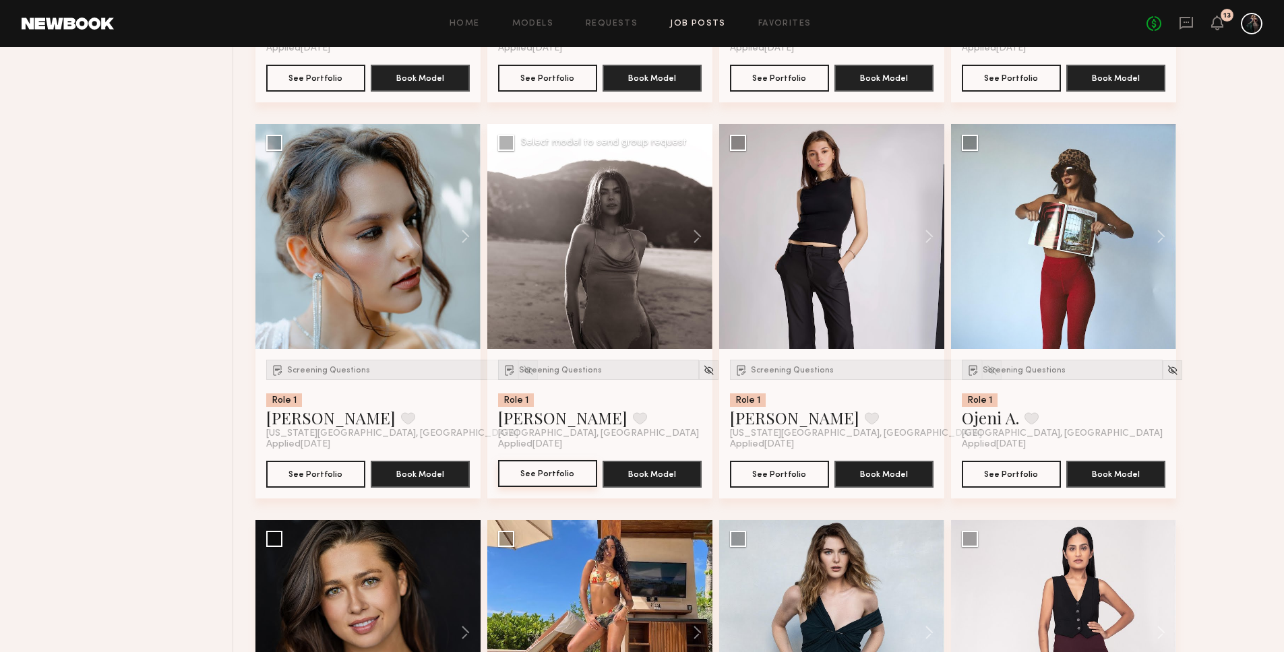
click at [544, 473] on button "See Portfolio" at bounding box center [547, 473] width 99 height 27
click at [783, 478] on button "See Portfolio" at bounding box center [779, 473] width 99 height 27
click at [1025, 477] on button "See Portfolio" at bounding box center [1011, 473] width 99 height 27
click at [1167, 365] on img at bounding box center [1172, 370] width 11 height 11
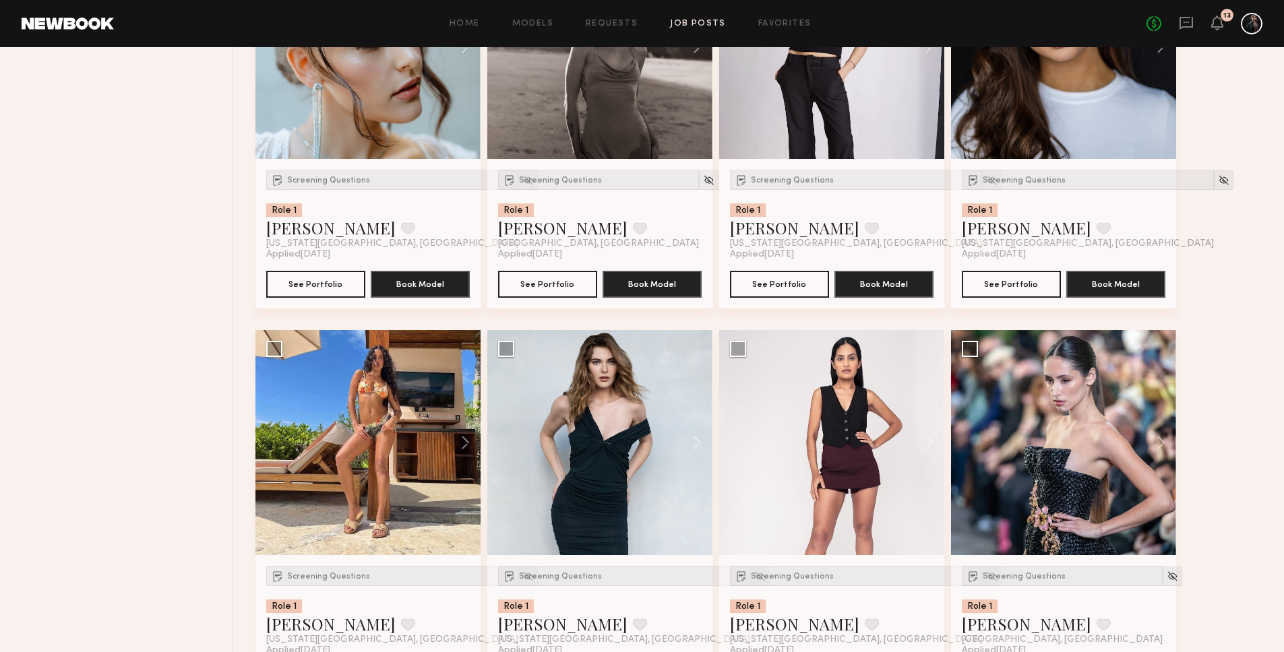
scroll to position [1635, 0]
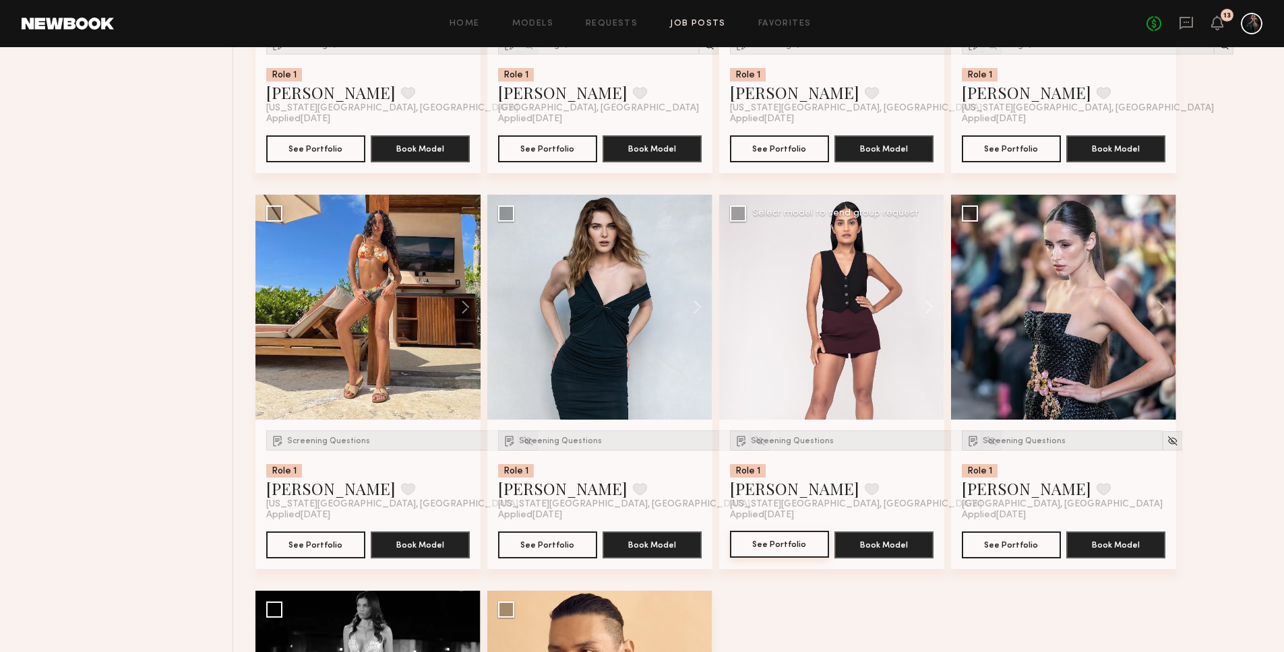
click at [771, 557] on button "See Portfolio" at bounding box center [779, 544] width 99 height 27
click at [986, 441] on img at bounding box center [991, 440] width 11 height 11
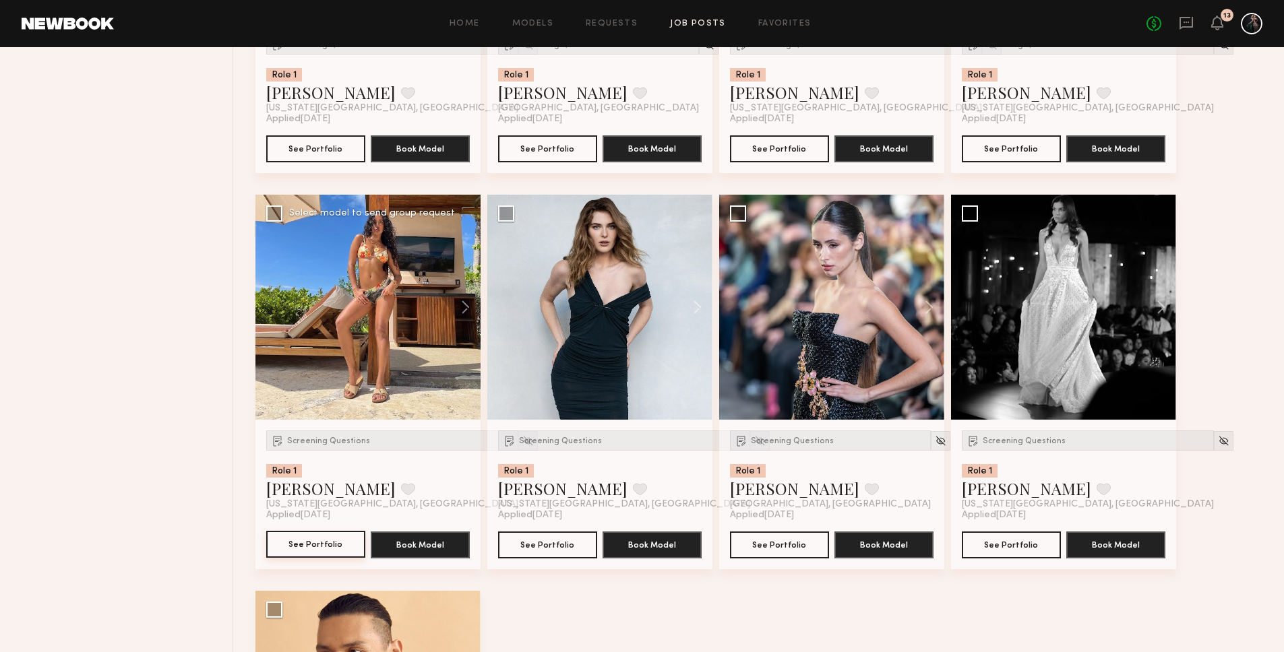
click at [332, 545] on button "See Portfolio" at bounding box center [315, 544] width 99 height 27
click at [522, 440] on img at bounding box center [527, 440] width 11 height 11
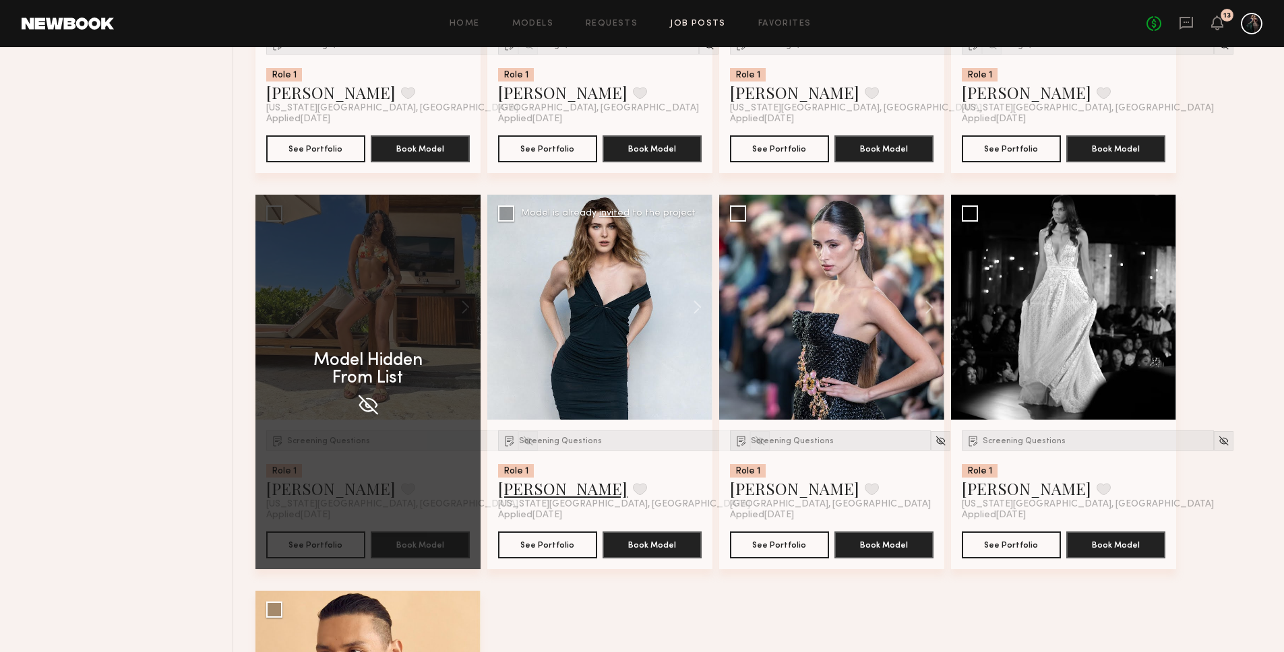
scroll to position [1573, 0]
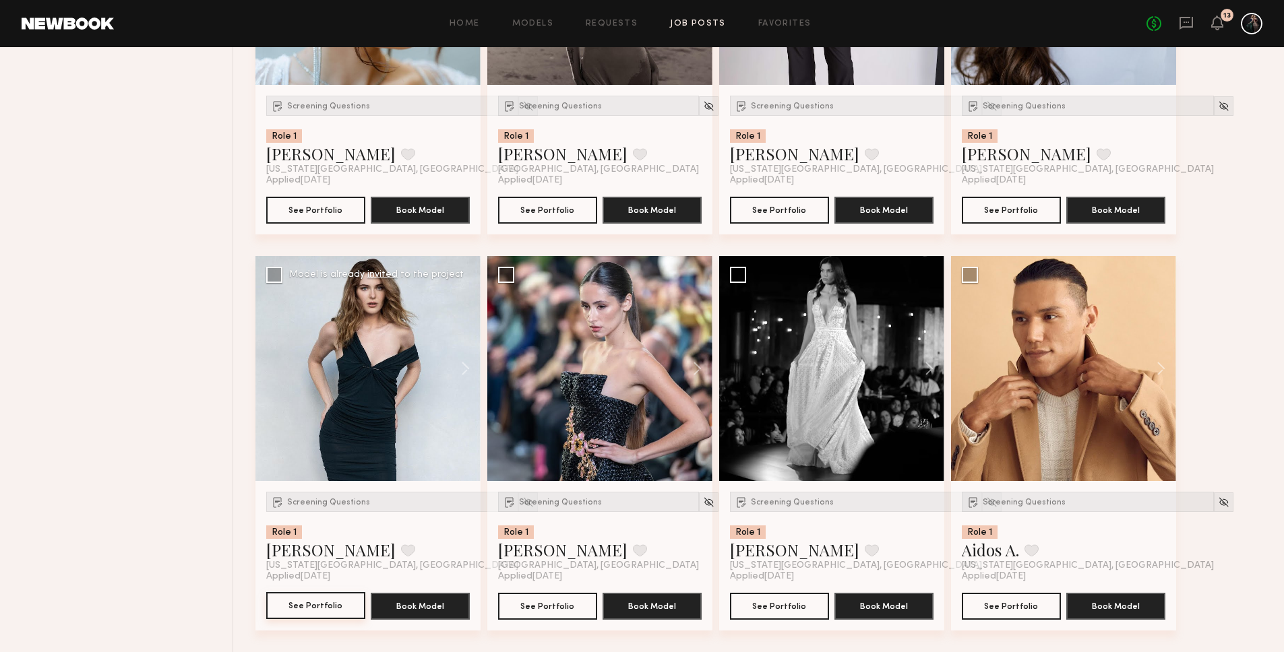
click at [327, 610] on button "See Portfolio" at bounding box center [315, 605] width 99 height 27
click at [522, 506] on img at bounding box center [527, 502] width 11 height 11
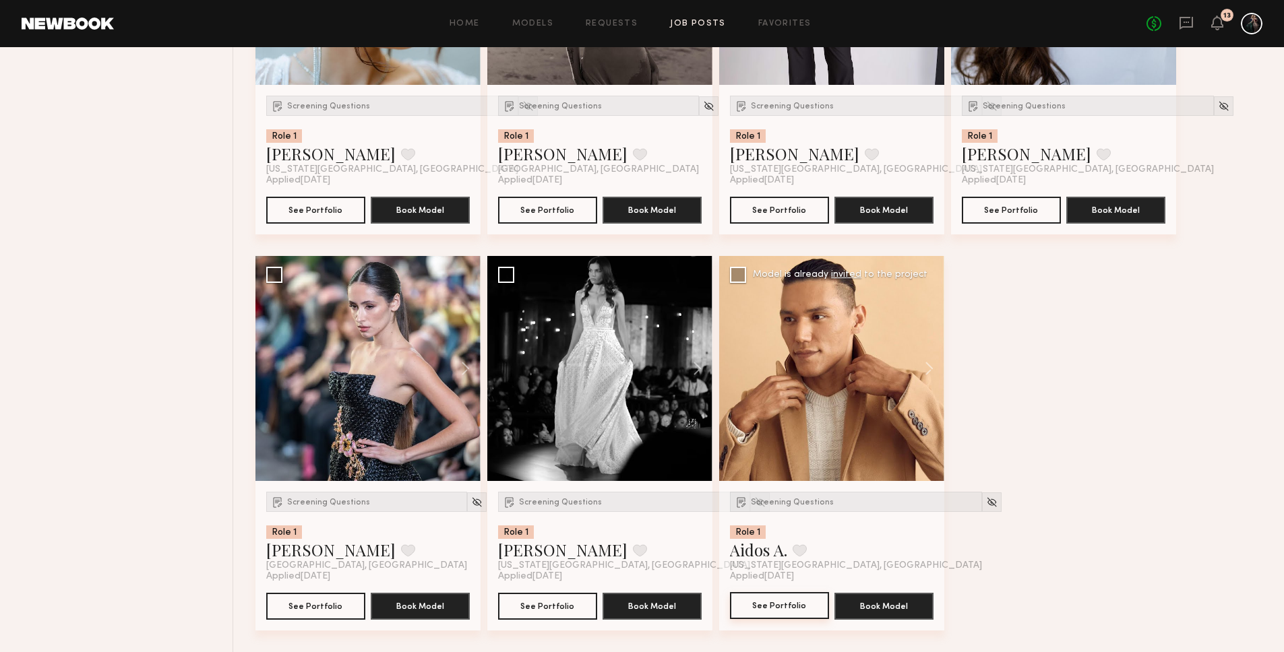
click at [778, 608] on button "See Portfolio" at bounding box center [779, 605] width 99 height 27
click at [986, 506] on img at bounding box center [991, 502] width 11 height 11
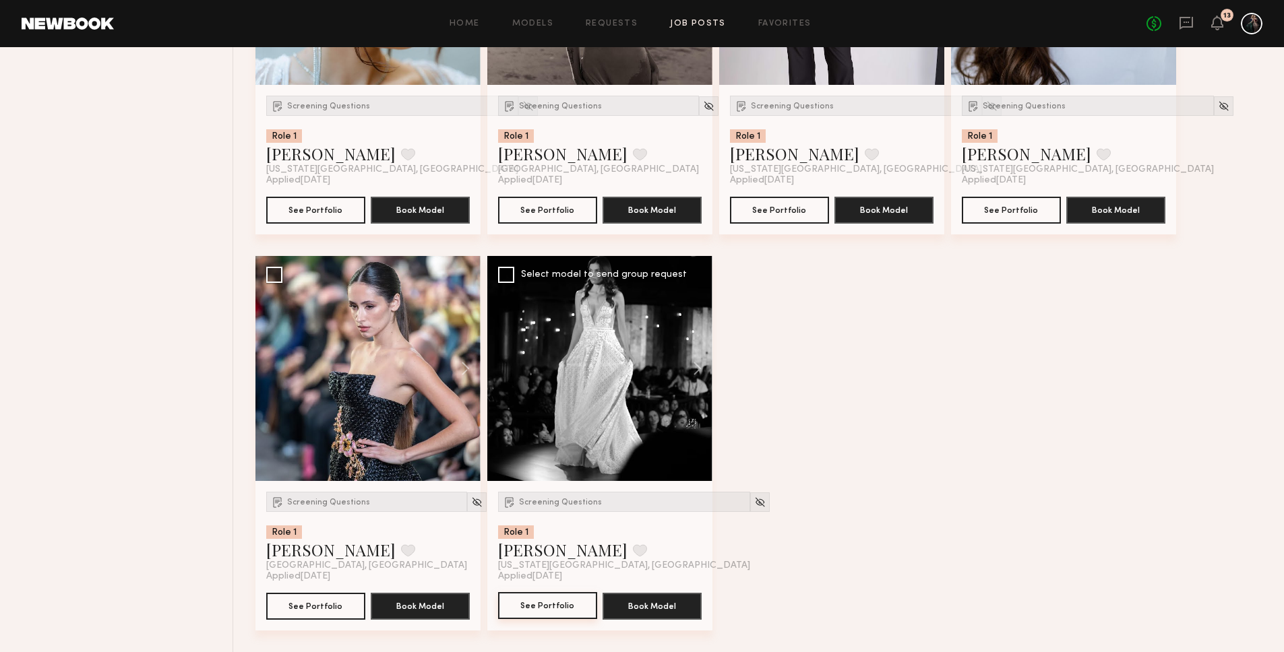
click at [549, 606] on button "See Portfolio" at bounding box center [547, 605] width 99 height 27
click at [754, 503] on img at bounding box center [759, 502] width 11 height 11
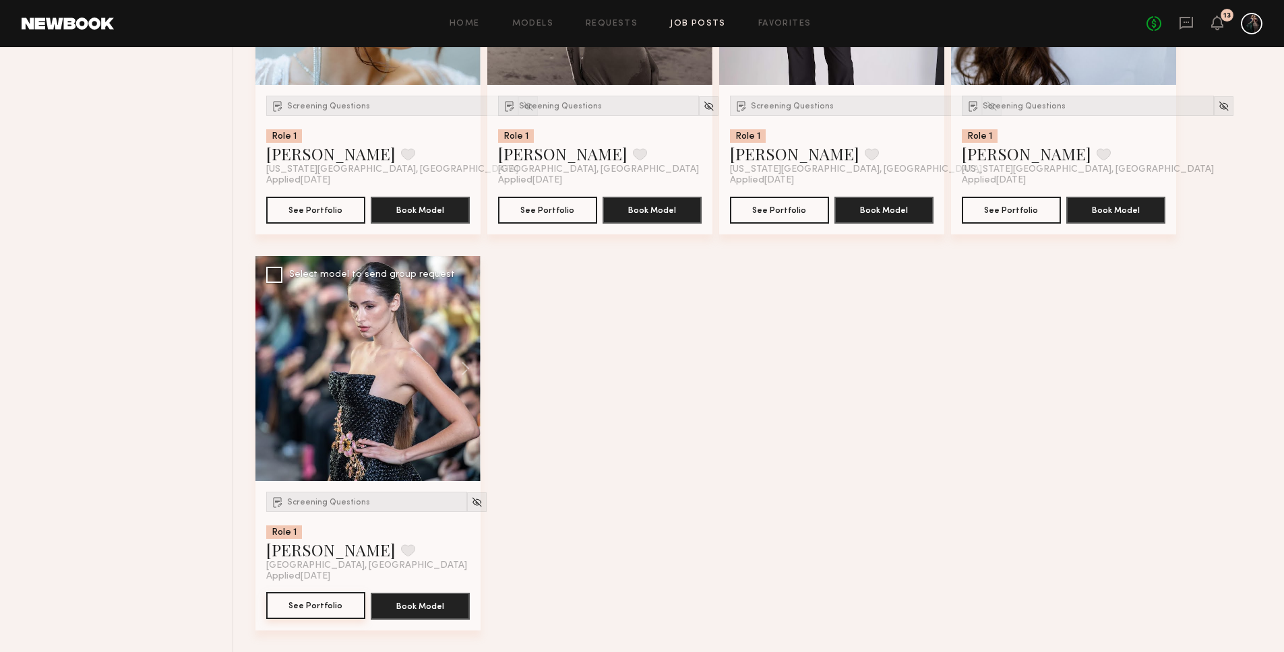
click at [318, 605] on button "See Portfolio" at bounding box center [315, 605] width 99 height 27
click at [471, 501] on img at bounding box center [476, 502] width 11 height 11
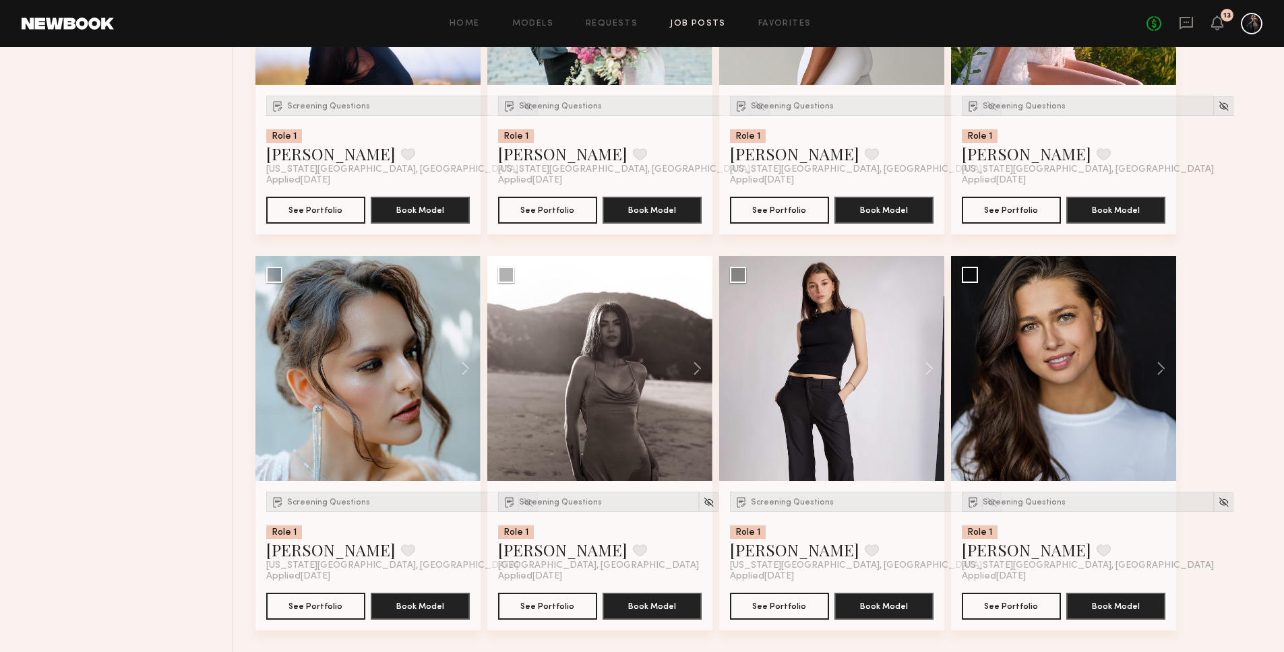
scroll to position [839, 0]
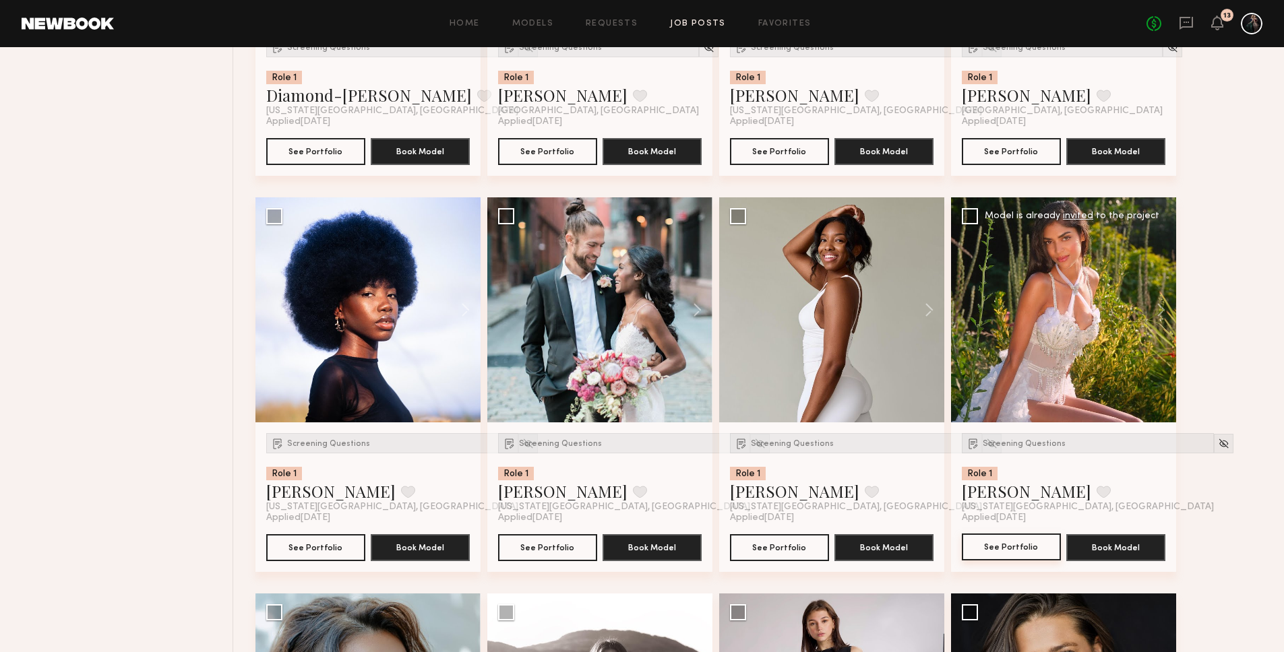
click at [1016, 547] on button "See Portfolio" at bounding box center [1011, 547] width 99 height 27
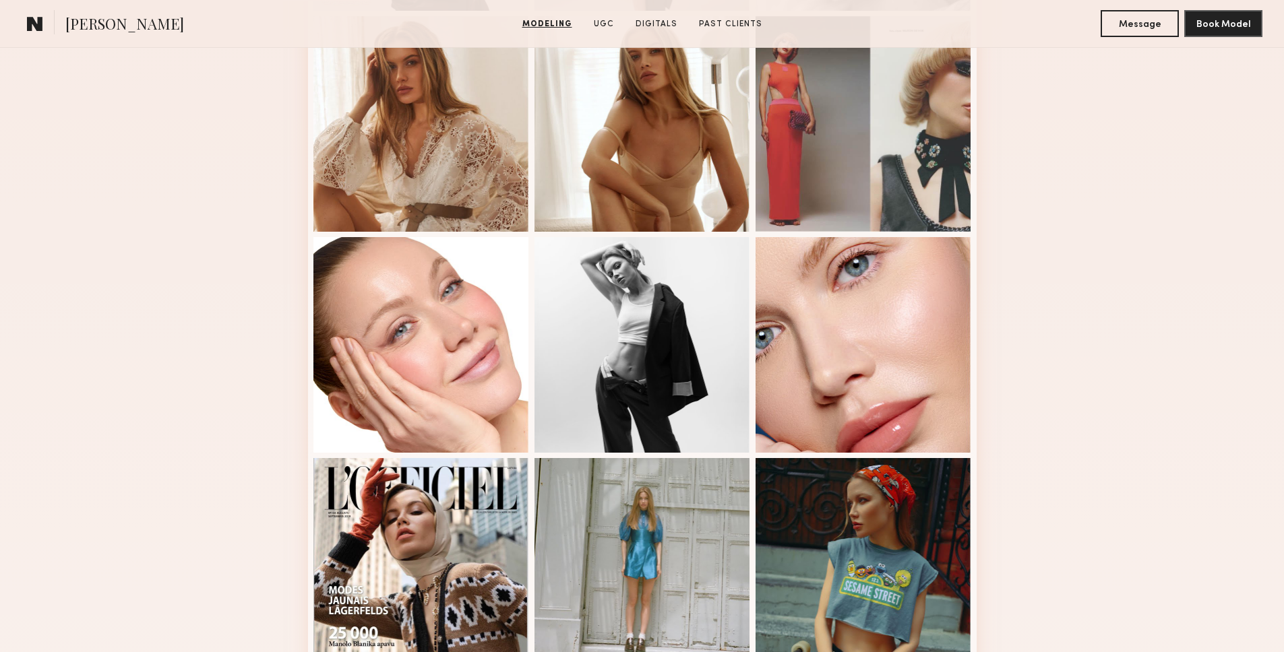
scroll to position [660, 0]
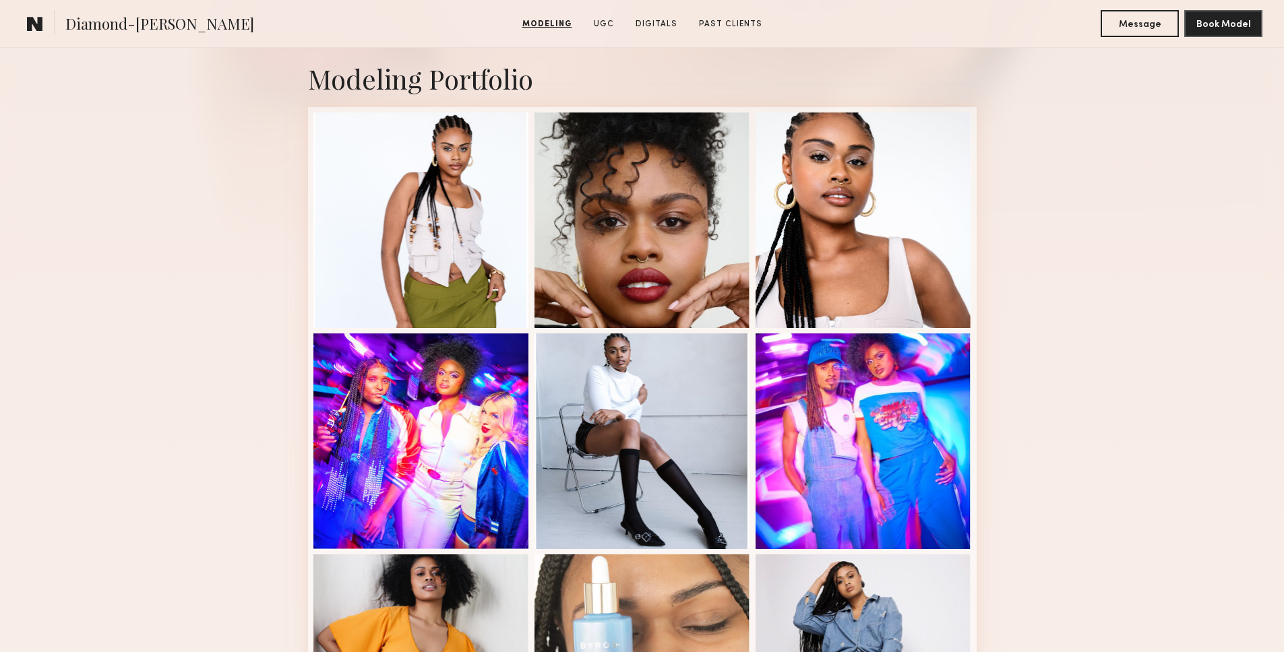
scroll to position [98, 0]
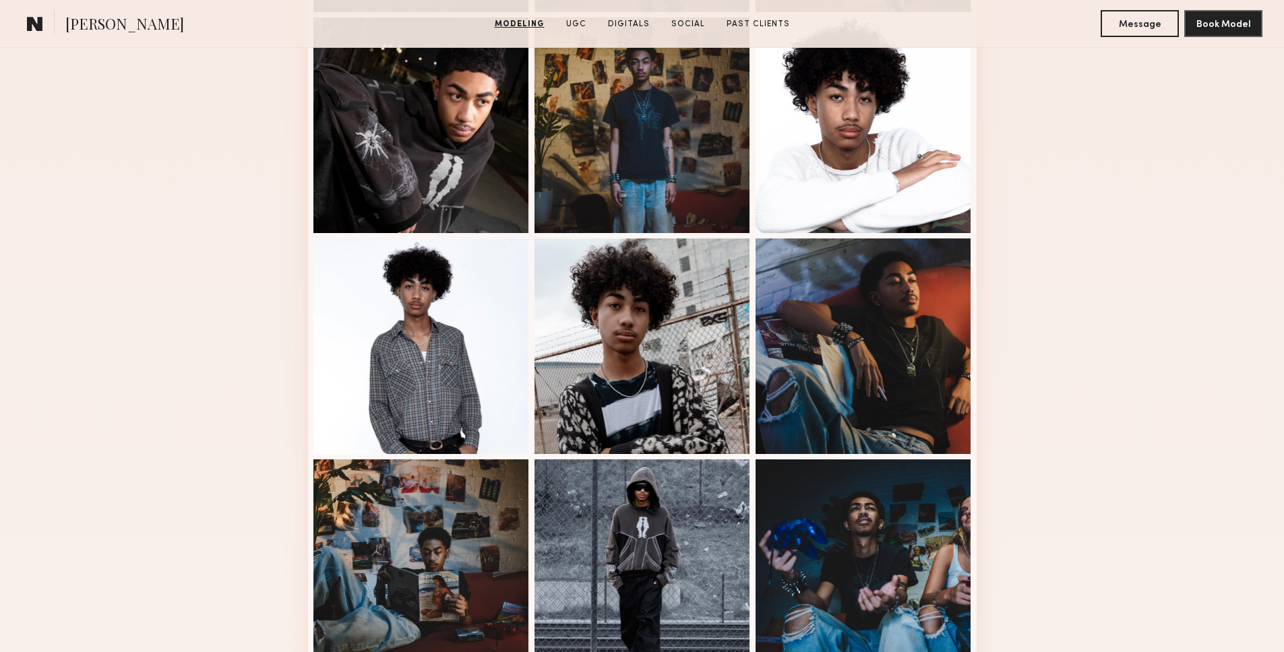
scroll to position [816, 0]
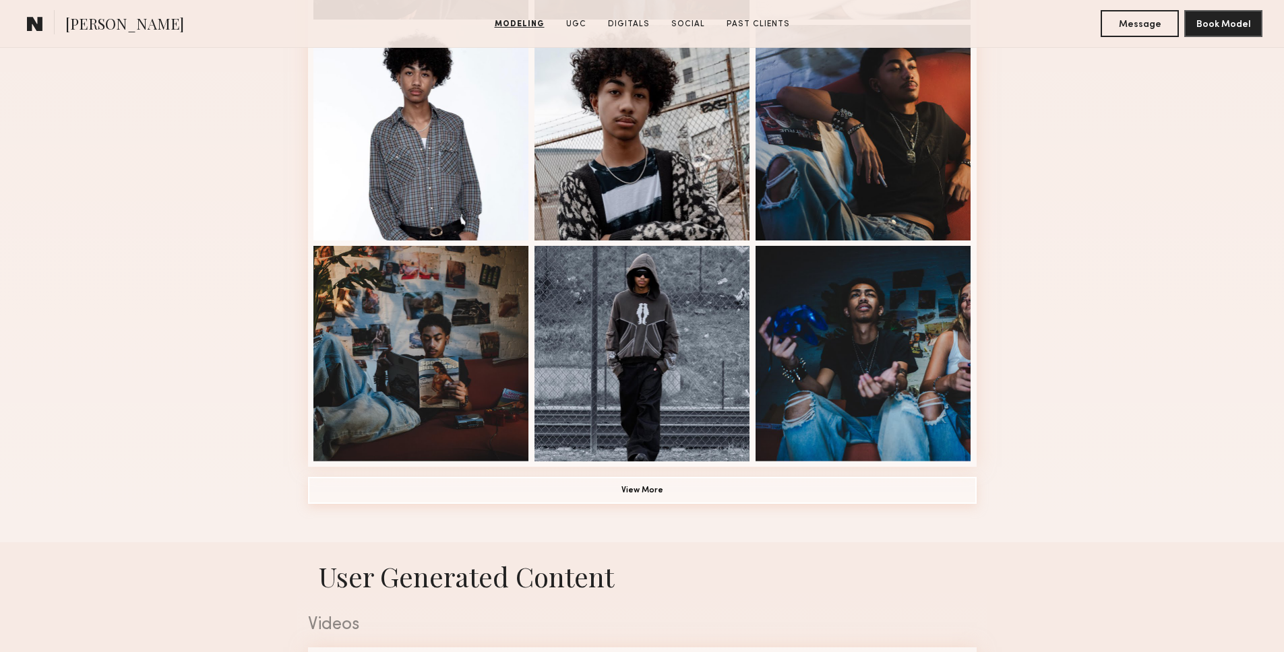
click at [494, 494] on button "View More" at bounding box center [642, 490] width 669 height 27
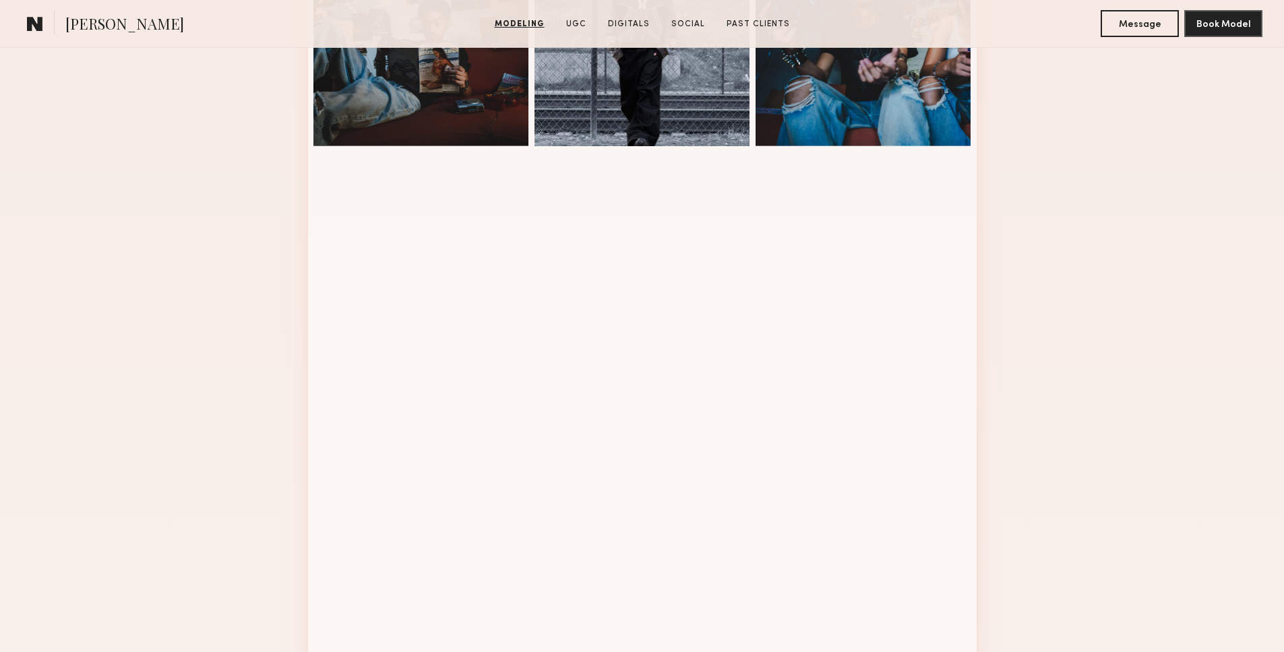
scroll to position [1157, 0]
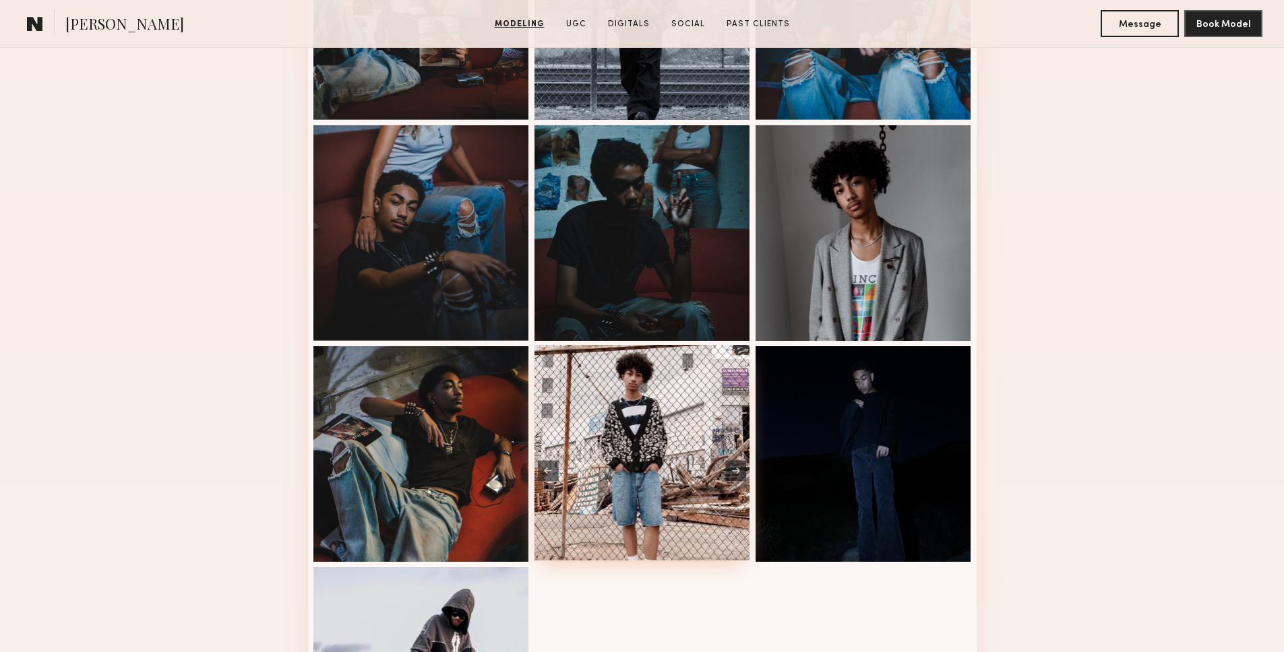
click at [735, 519] on div at bounding box center [643, 453] width 216 height 216
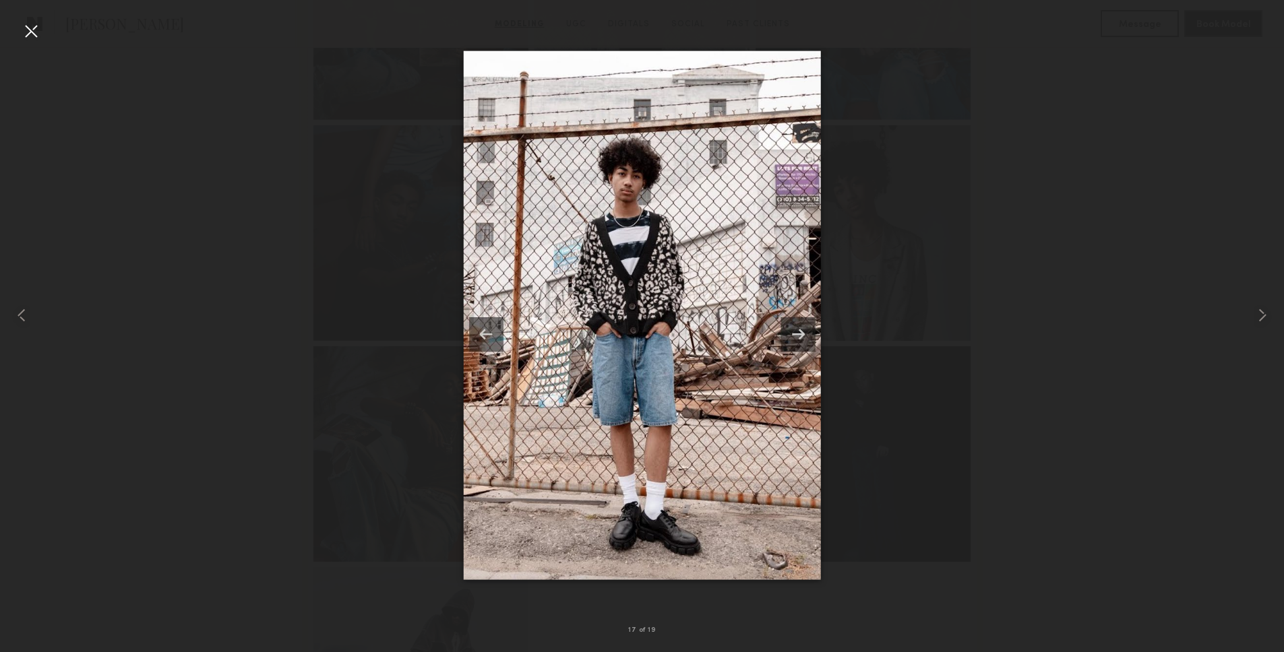
click at [356, 409] on div at bounding box center [642, 316] width 1284 height 588
click at [238, 420] on div at bounding box center [642, 316] width 1284 height 588
click at [38, 26] on div at bounding box center [31, 31] width 22 height 22
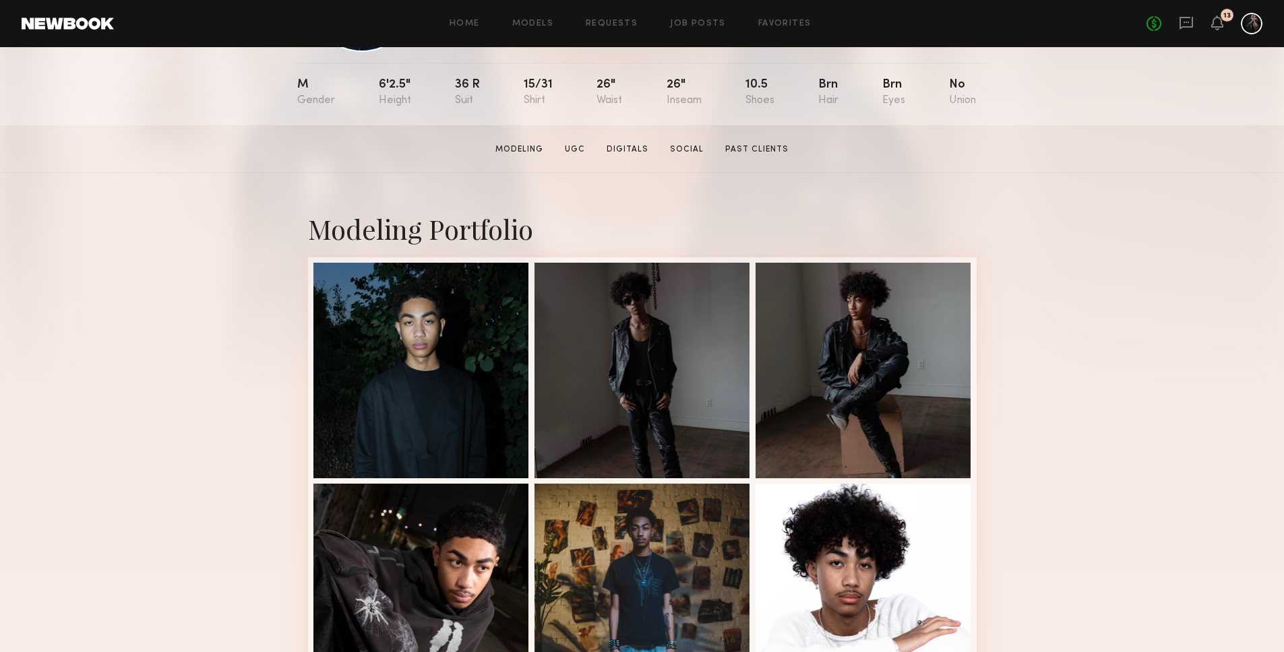
scroll to position [0, 0]
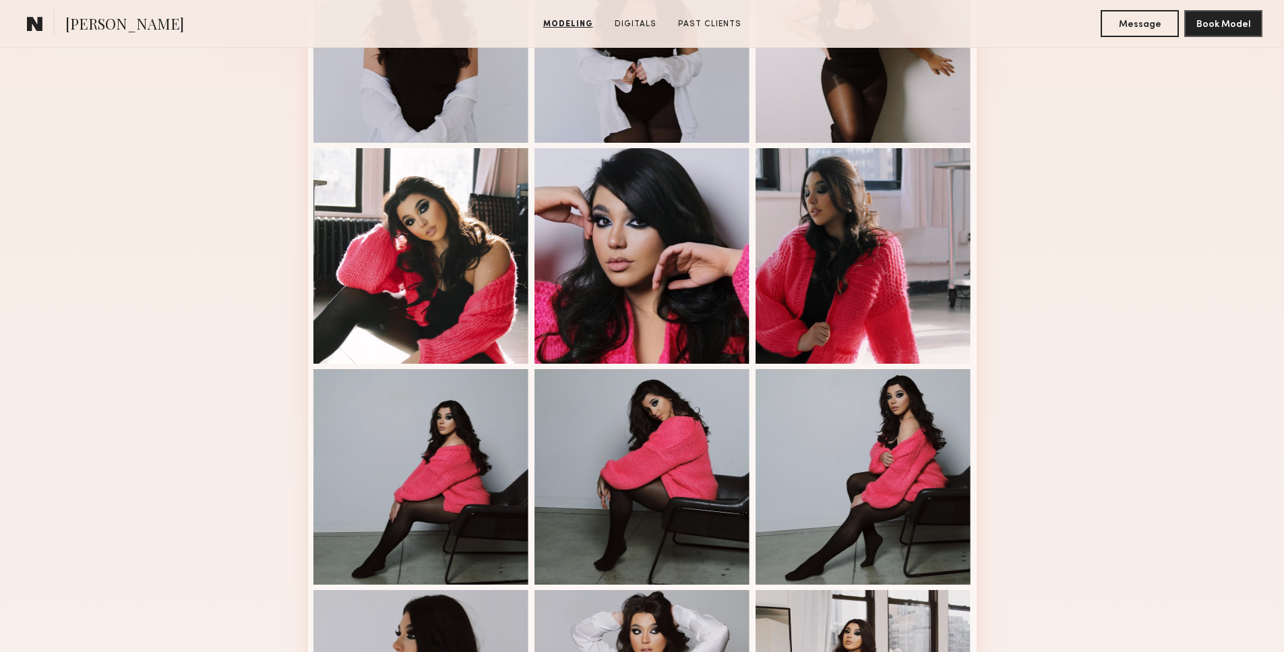
scroll to position [30, 0]
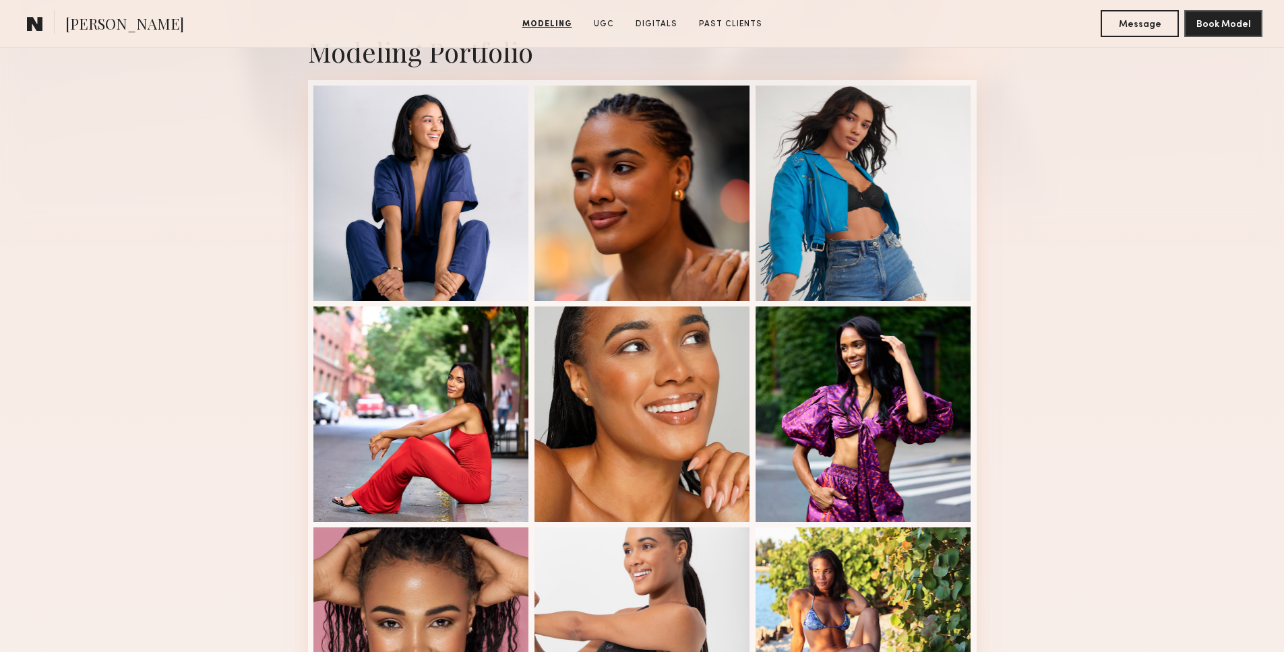
scroll to position [6, 0]
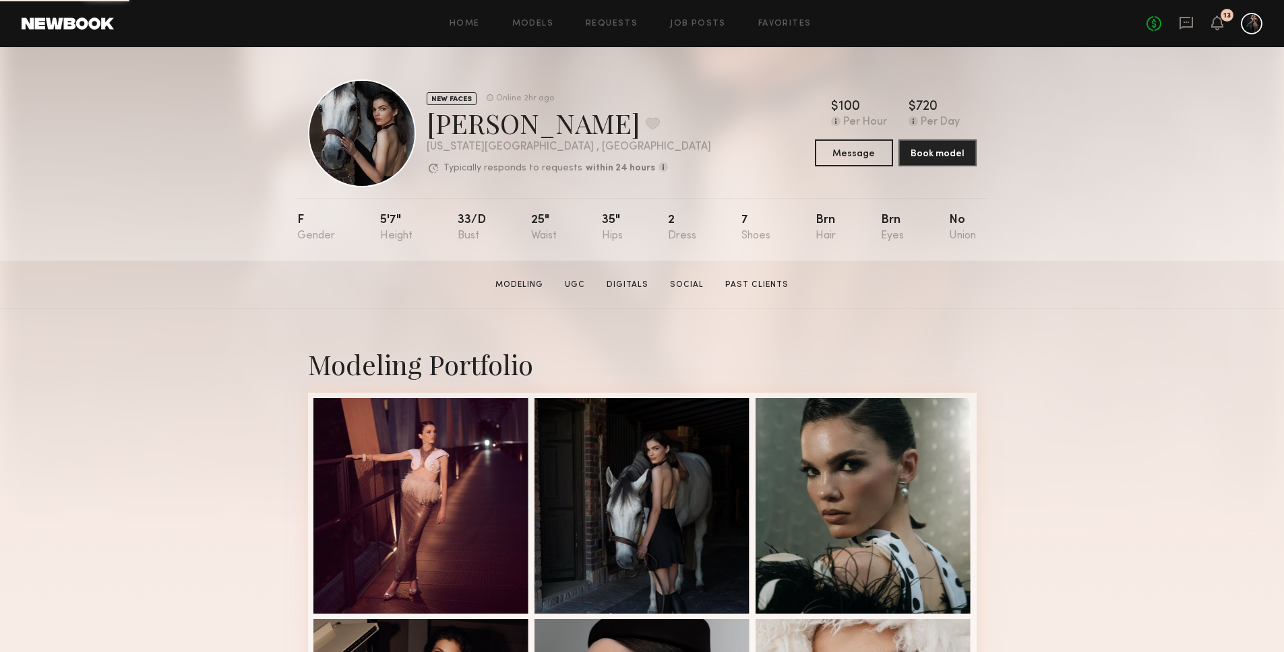
scroll to position [9, 0]
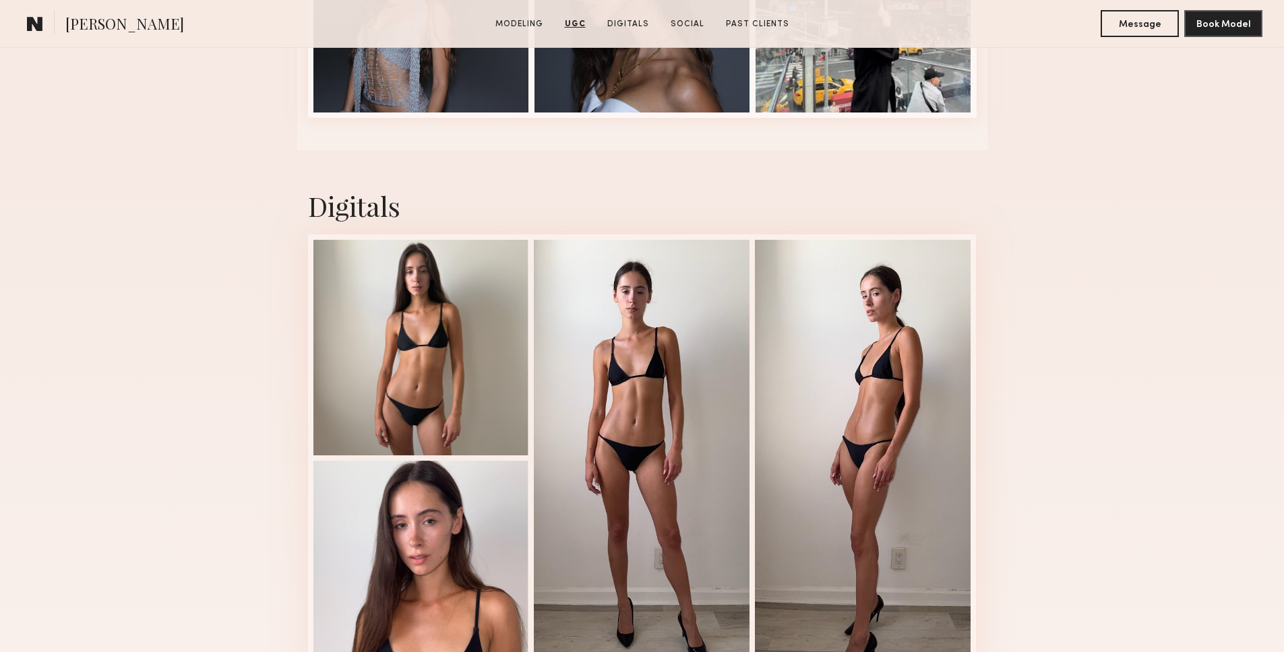
scroll to position [3330, 0]
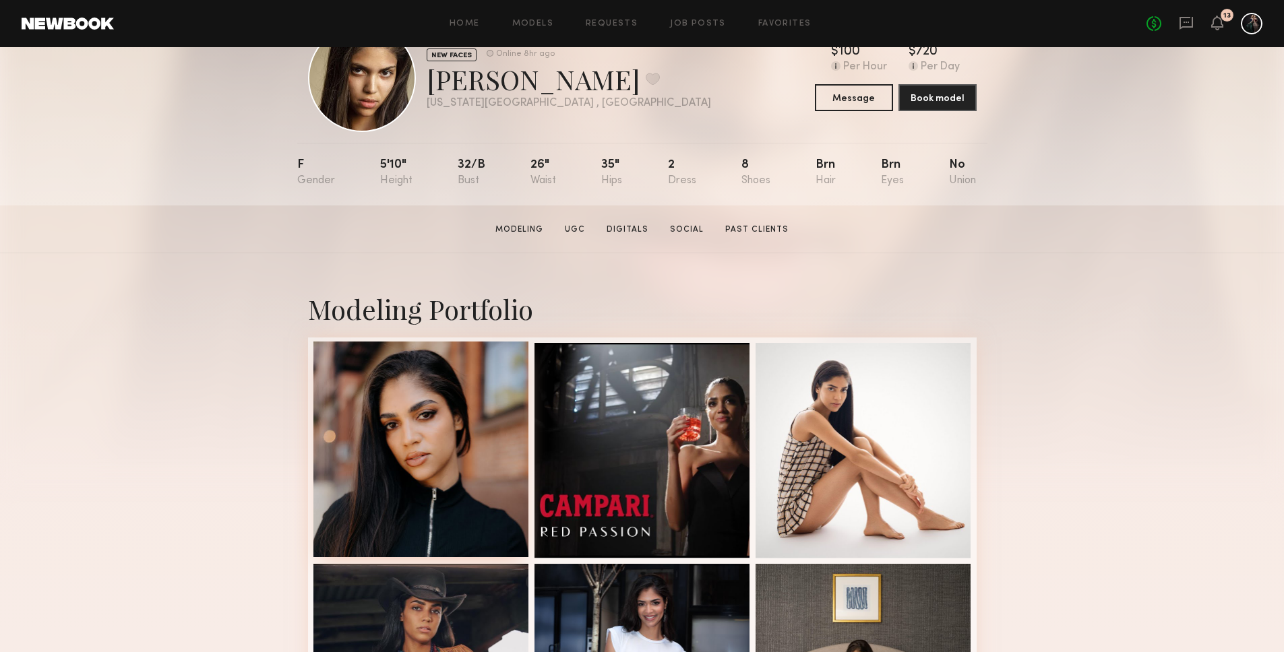
scroll to position [418, 0]
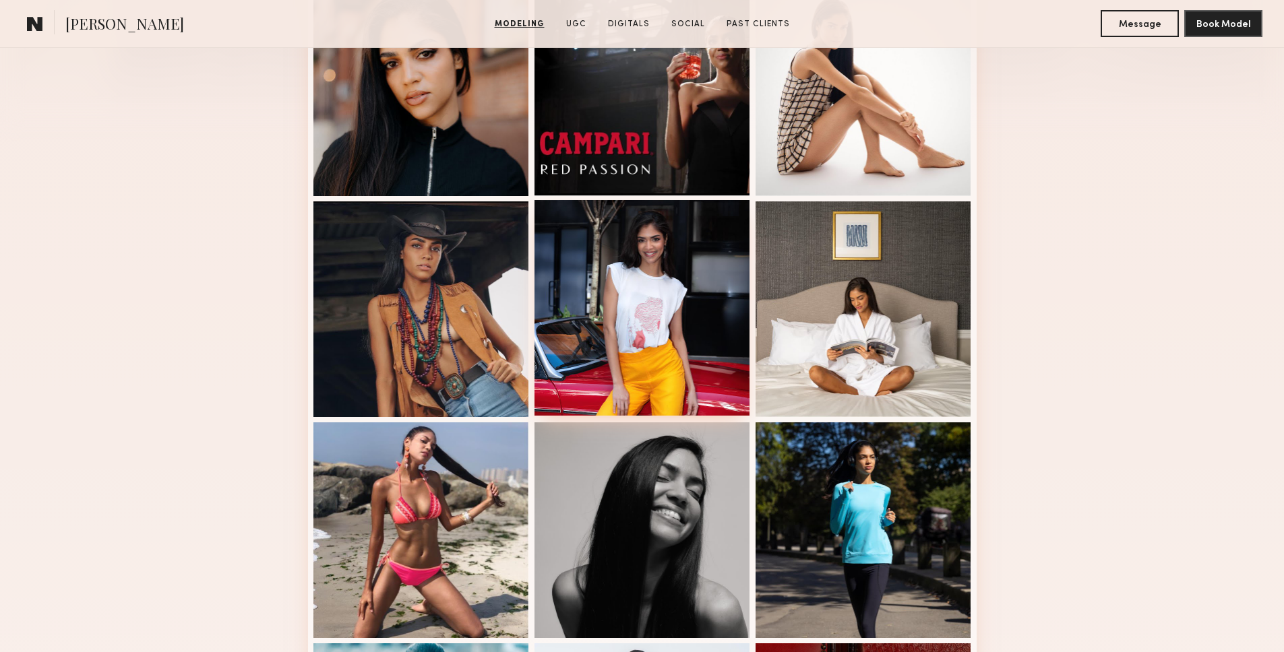
click at [589, 360] on div at bounding box center [643, 308] width 216 height 216
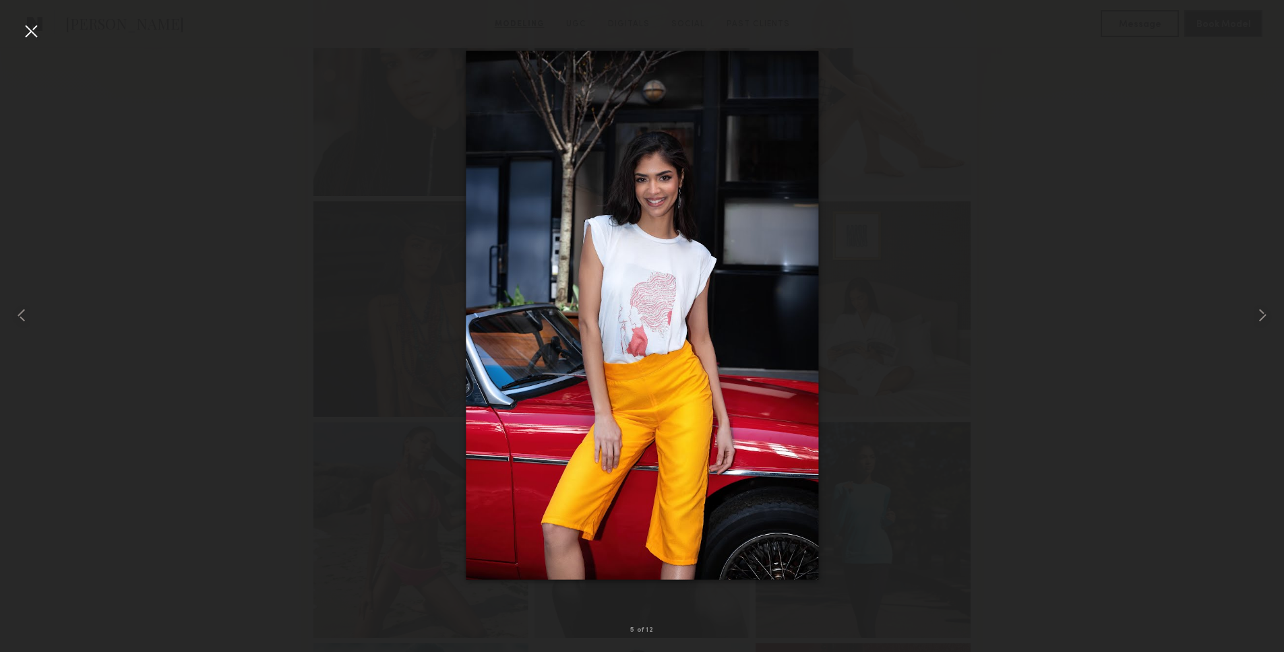
click at [415, 330] on div at bounding box center [642, 316] width 1284 height 588
click at [122, 289] on div at bounding box center [642, 316] width 1284 height 588
click at [234, 211] on div at bounding box center [642, 316] width 1284 height 588
click at [22, 22] on div at bounding box center [31, 31] width 22 height 22
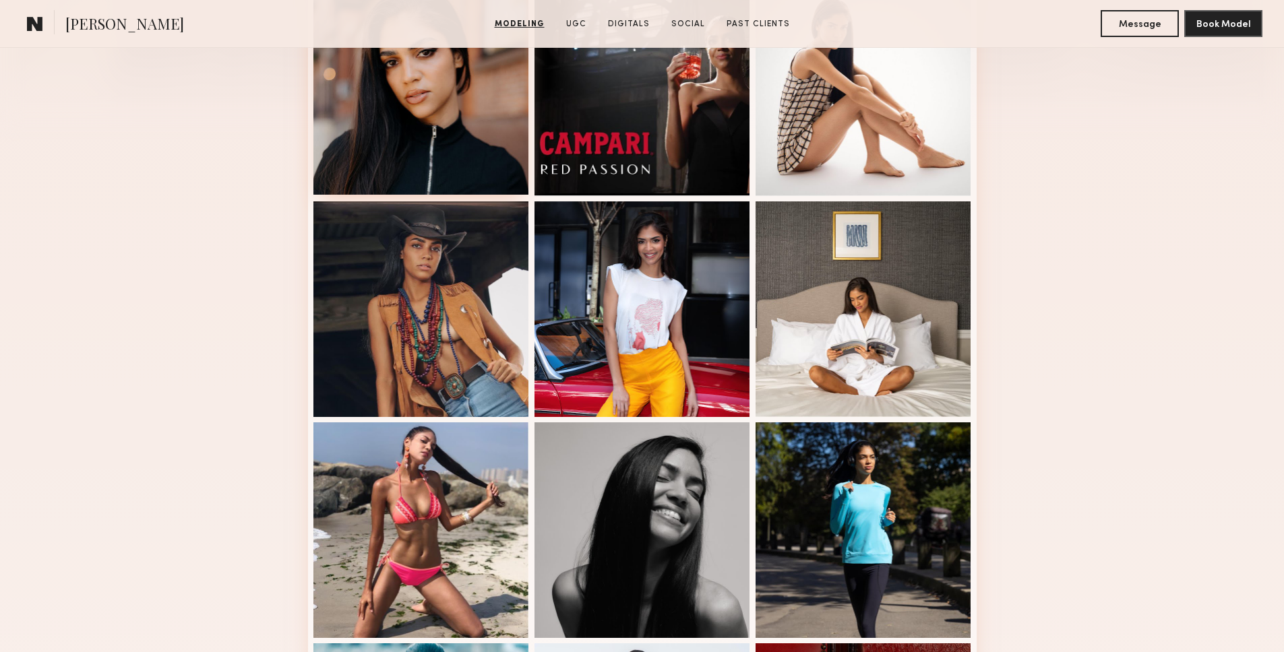
click at [394, 142] on div at bounding box center [421, 87] width 216 height 216
